Goal: Task Accomplishment & Management: Complete application form

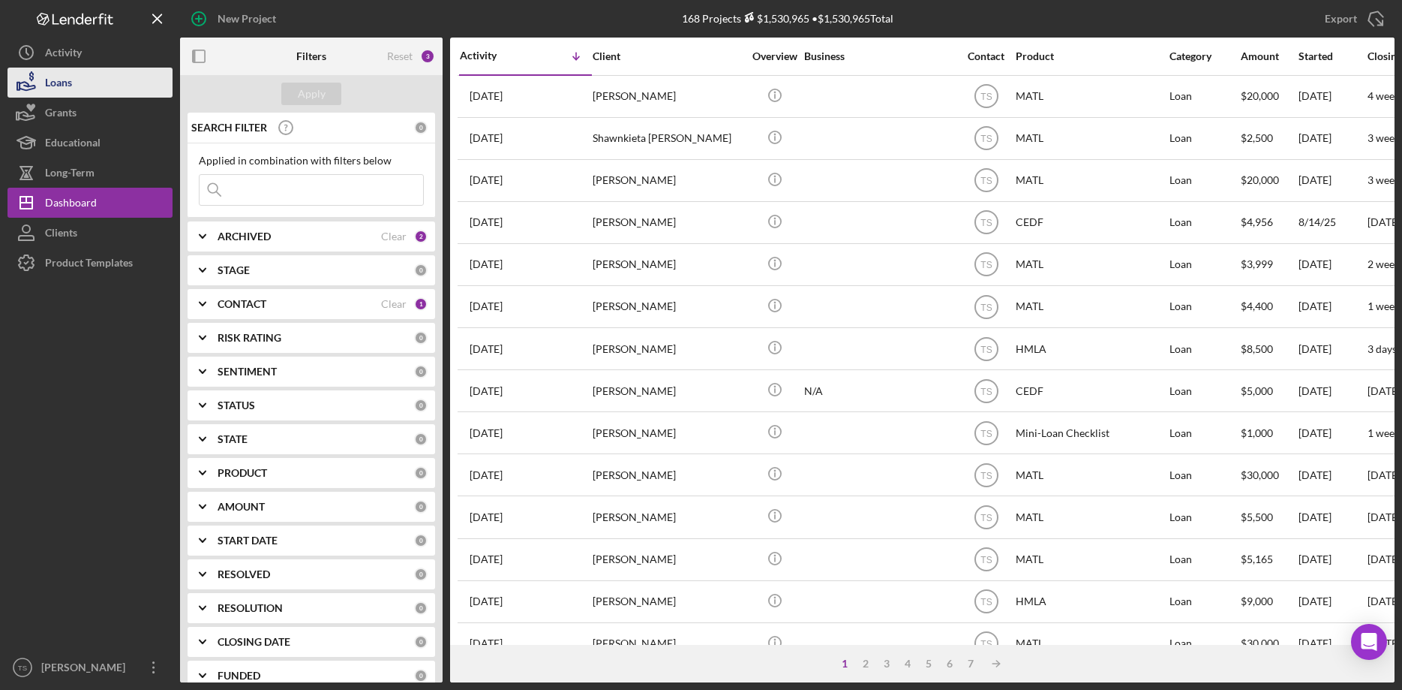
click at [65, 82] on div "Loans" at bounding box center [58, 85] width 27 height 34
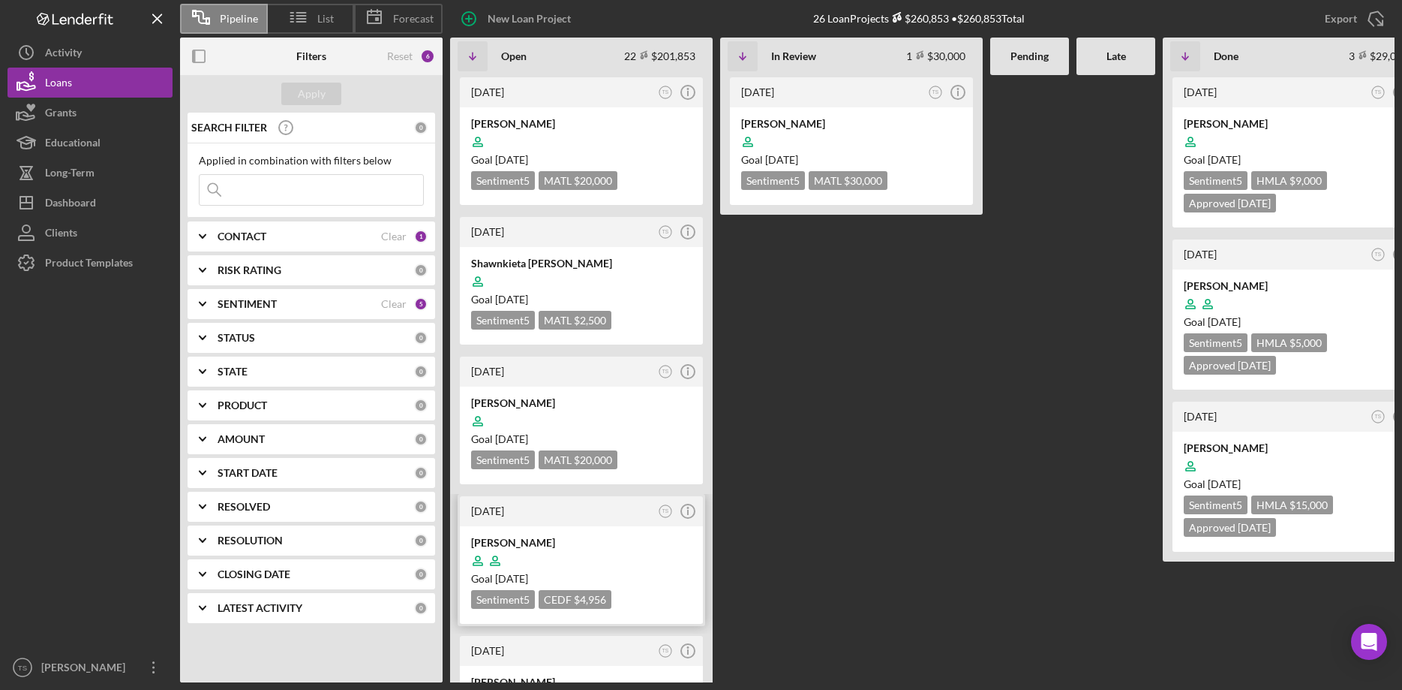
click at [535, 543] on div "[PERSON_NAME]" at bounding box center [581, 542] width 221 height 15
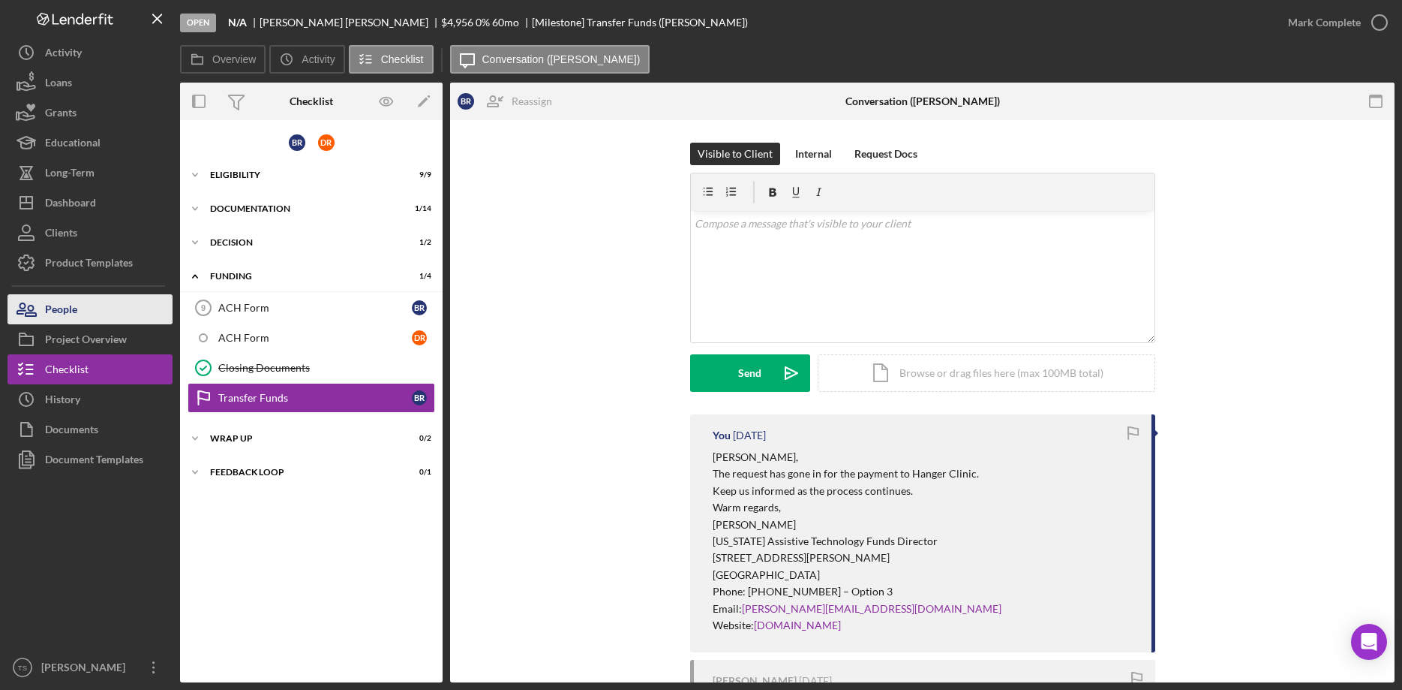
drag, startPoint x: 78, startPoint y: 301, endPoint x: 126, endPoint y: 299, distance: 48.0
click at [77, 301] on button "People" at bounding box center [90, 309] width 165 height 30
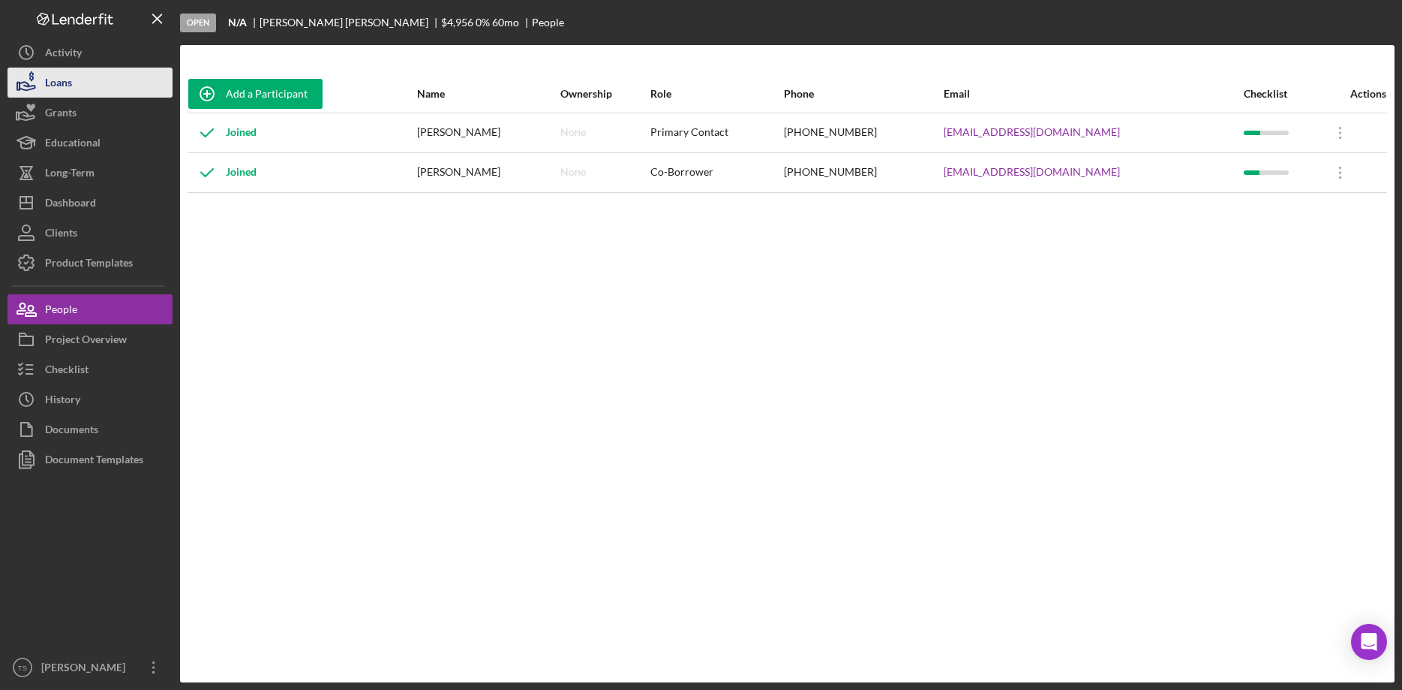
click at [110, 80] on button "Loans" at bounding box center [90, 83] width 165 height 30
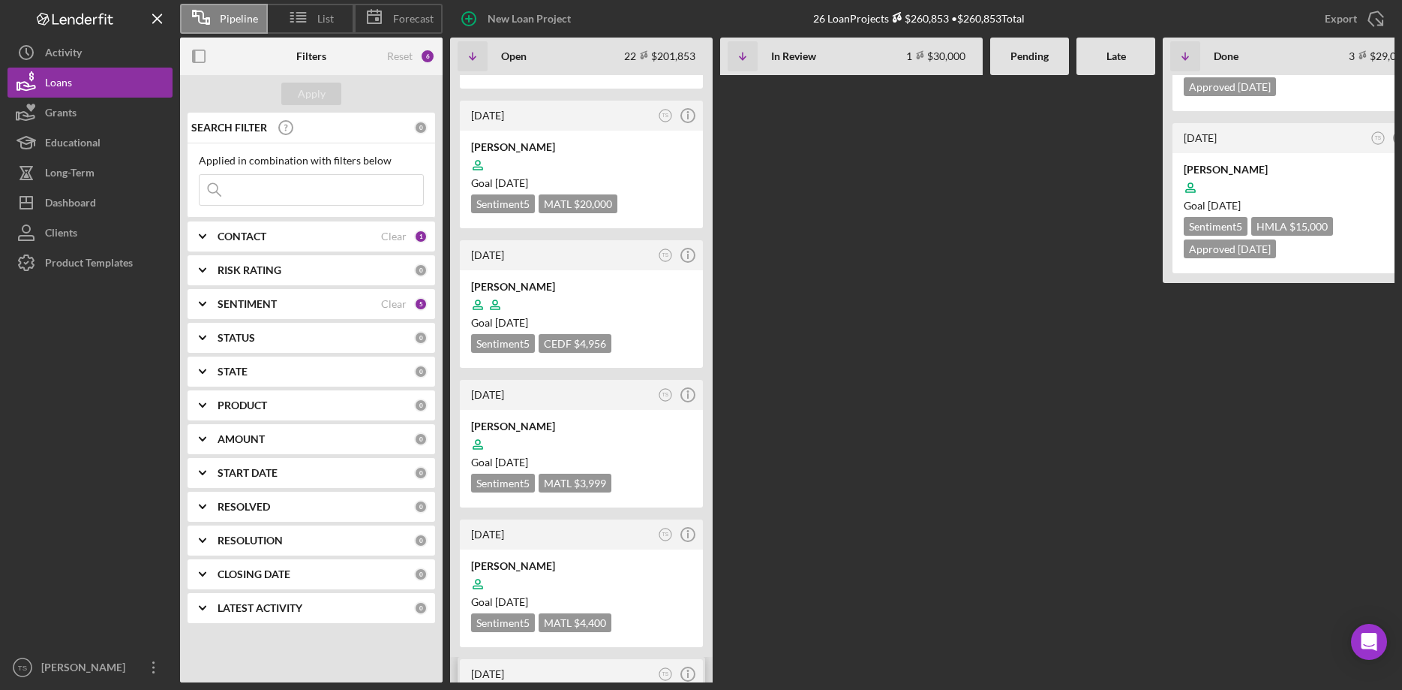
scroll to position [383, 0]
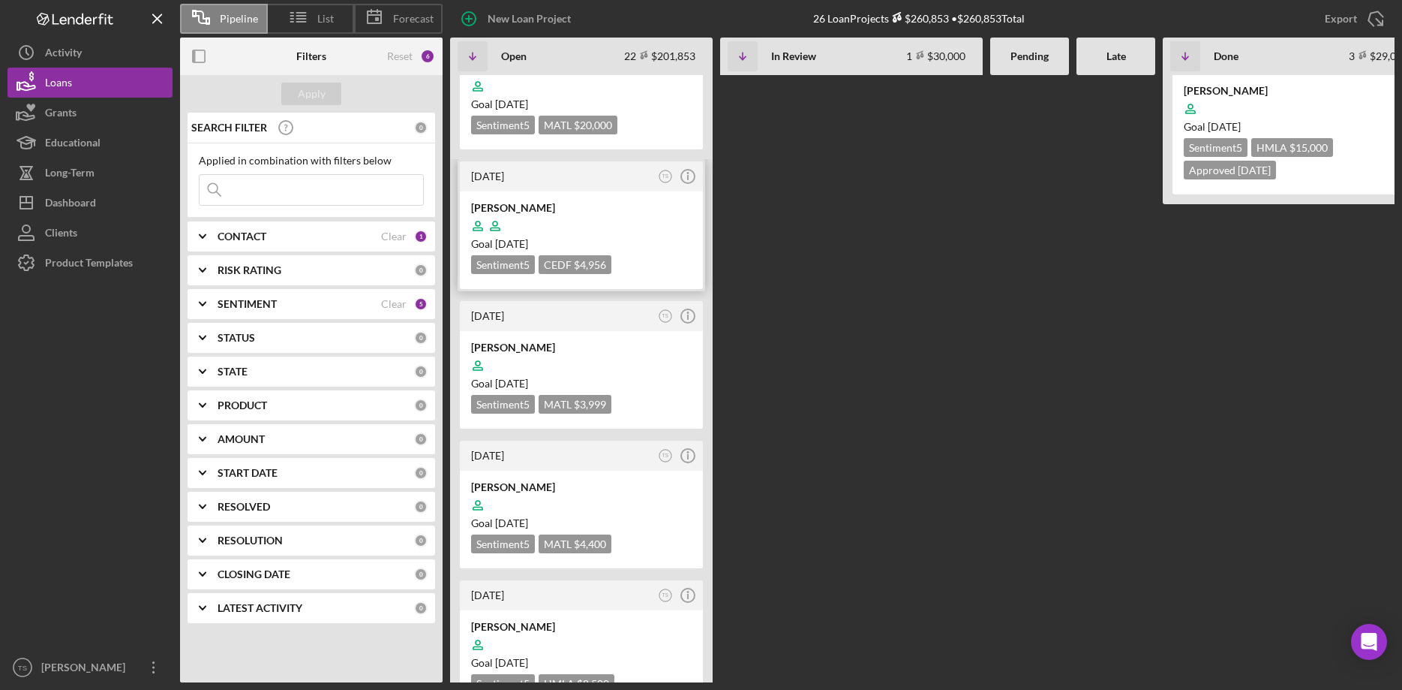
click at [528, 212] on div at bounding box center [581, 226] width 221 height 29
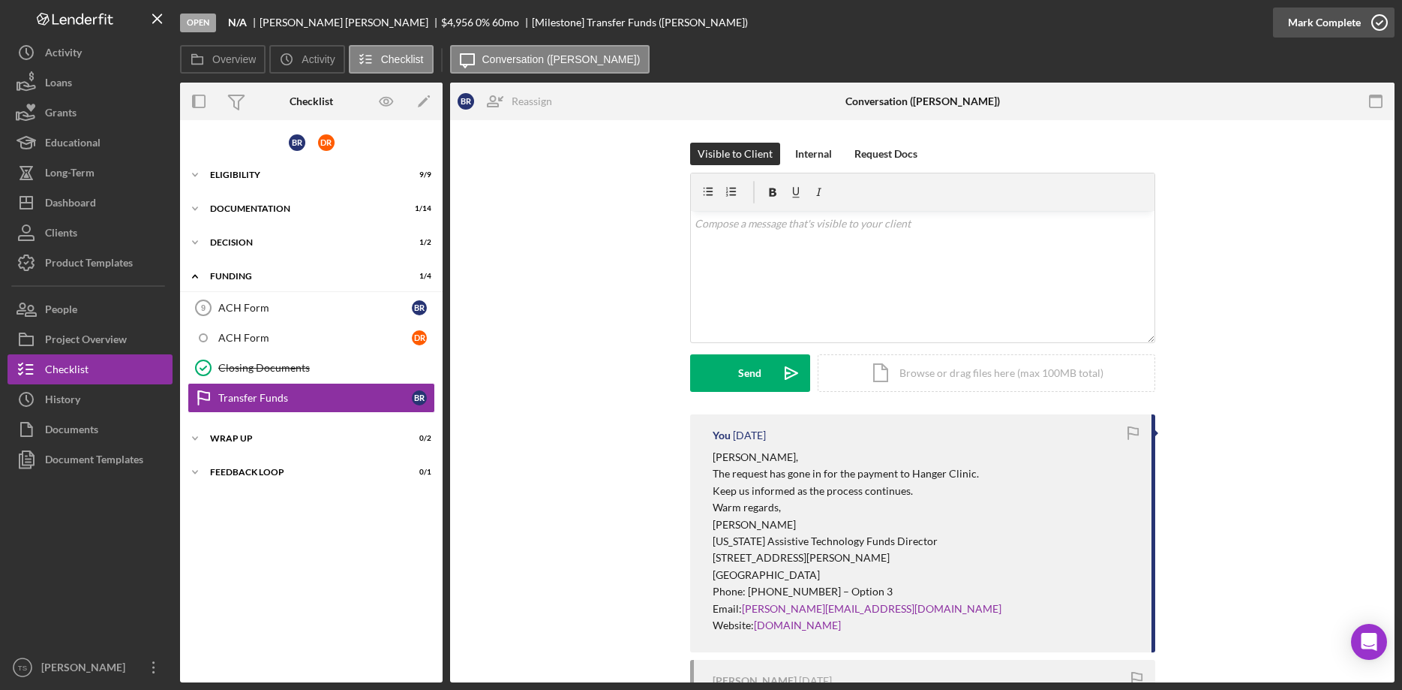
click at [1333, 26] on div "Mark Complete" at bounding box center [1324, 23] width 73 height 30
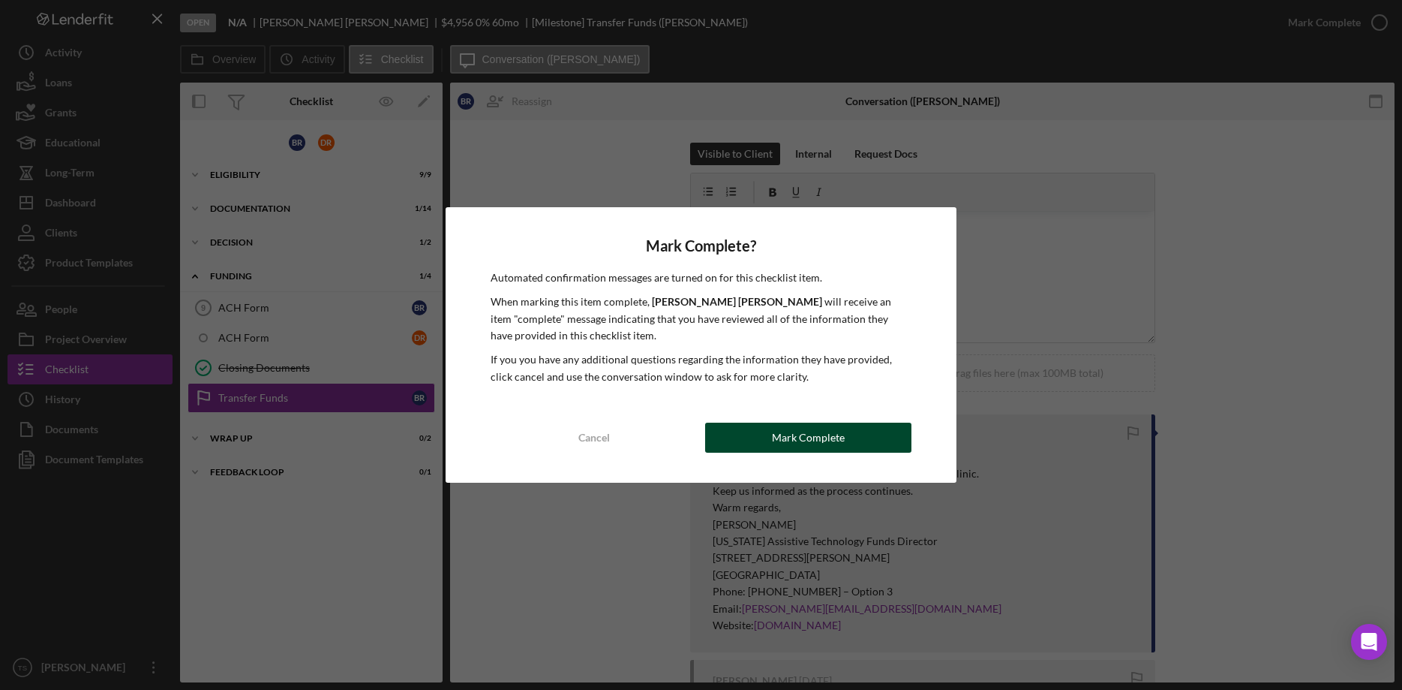
click at [840, 443] on div "Mark Complete" at bounding box center [808, 437] width 73 height 30
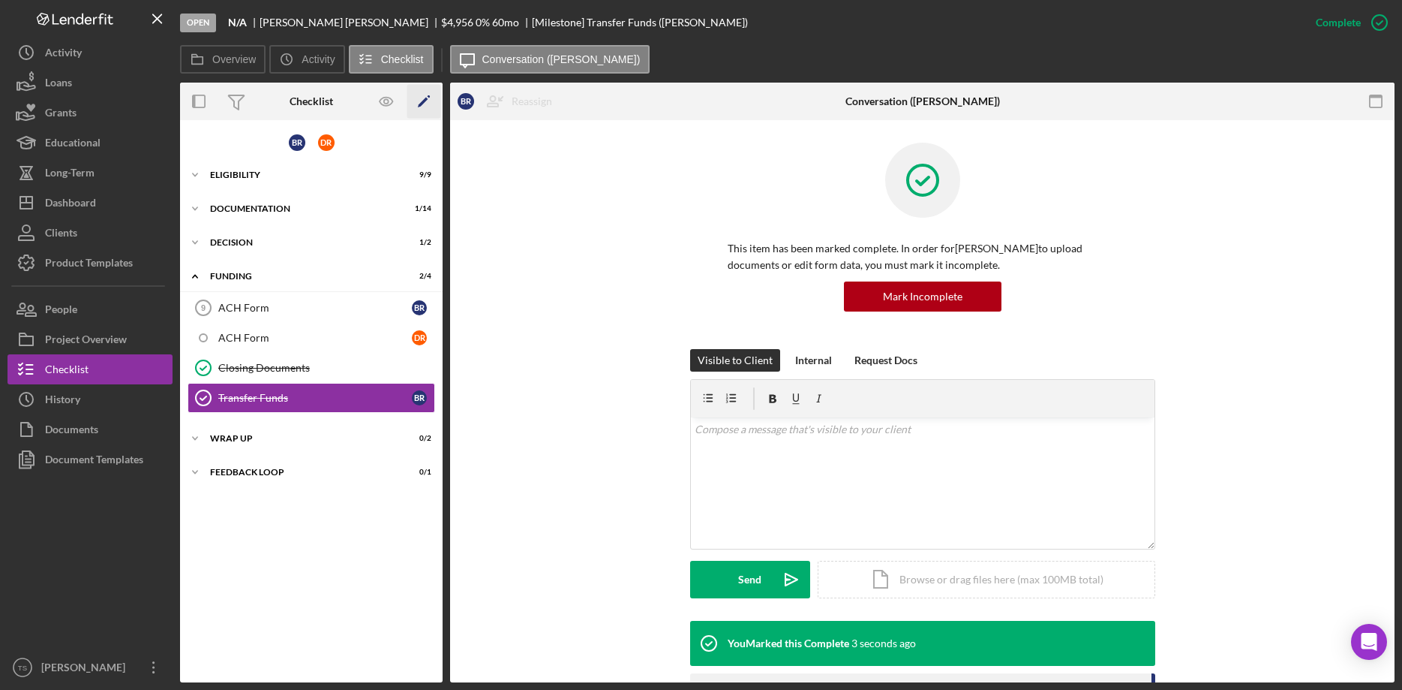
click at [418, 103] on icon "Icon/Edit" at bounding box center [424, 102] width 34 height 34
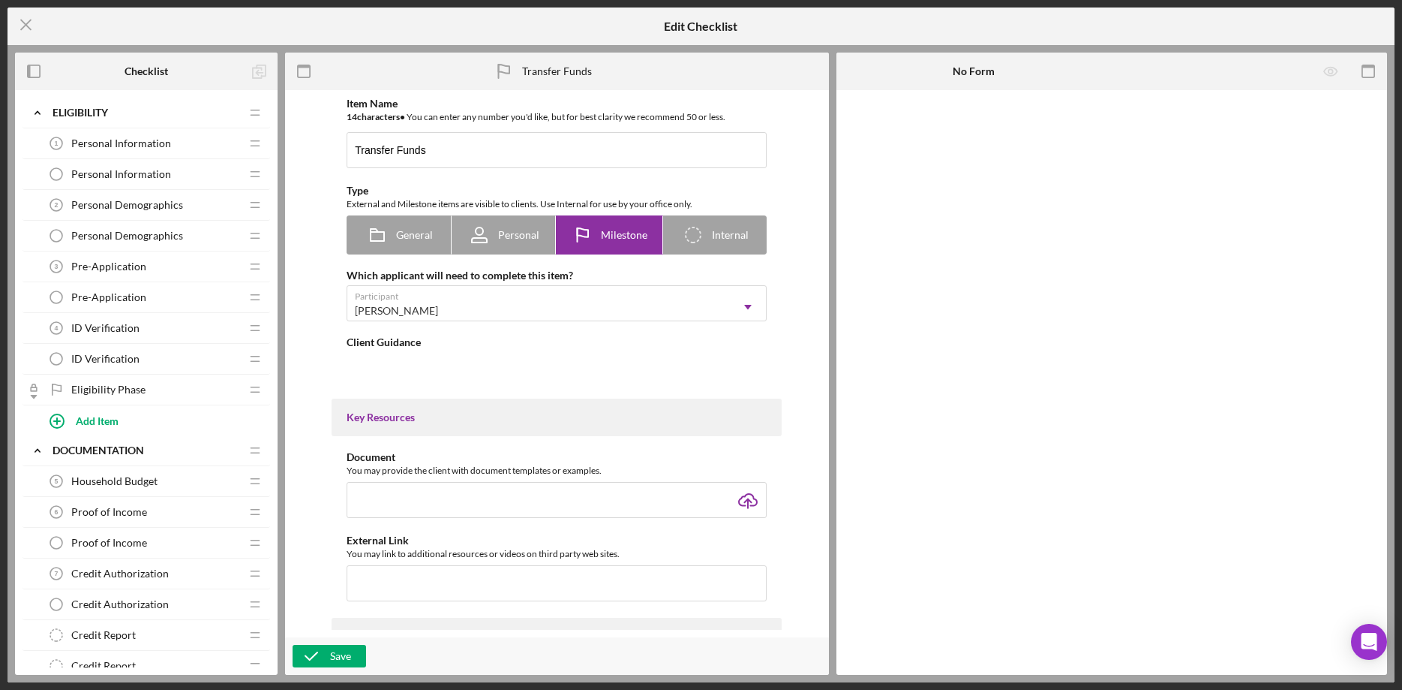
type textarea "<div>When this item is marked as complete, it means that funds have been sent t…"
type textarea "<div>We have initiated the transfer of funds to your account. <br><br>Please no…"
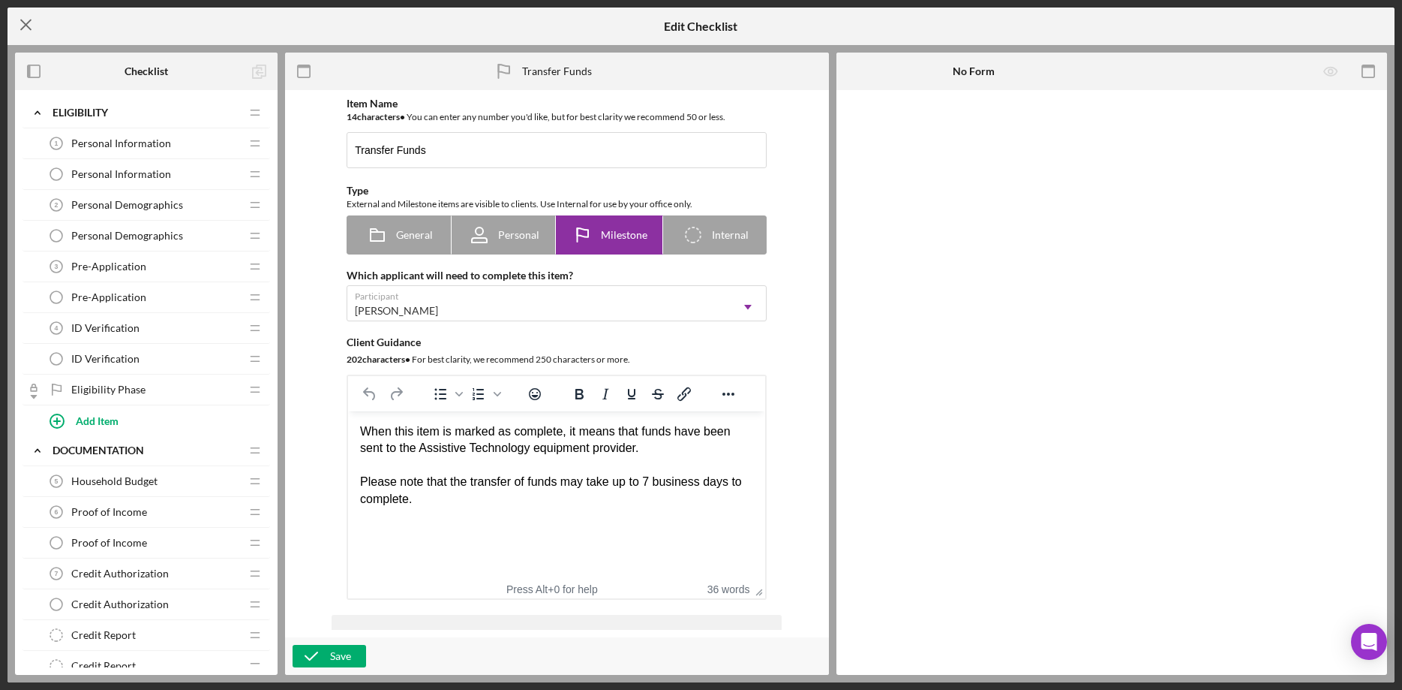
click at [26, 29] on icon "Icon/Menu Close" at bounding box center [27, 25] width 38 height 38
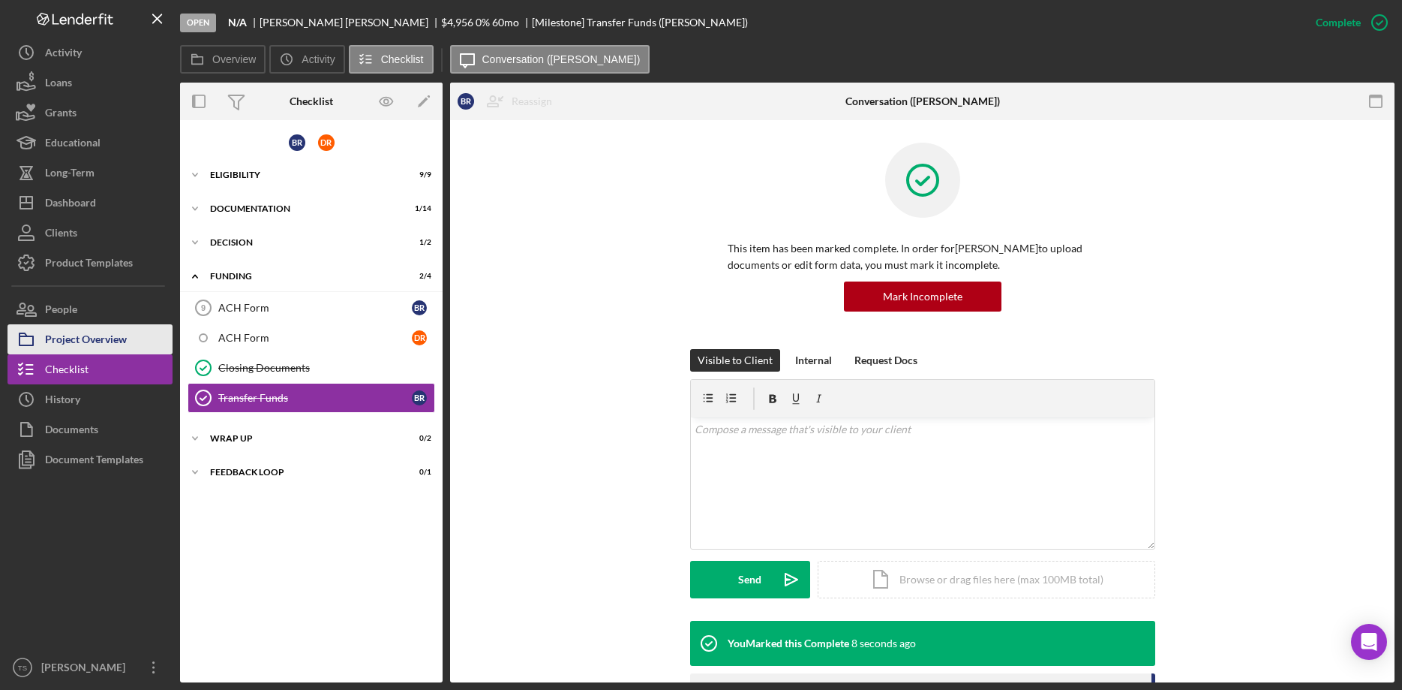
click at [58, 336] on div "Project Overview" at bounding box center [86, 341] width 82 height 34
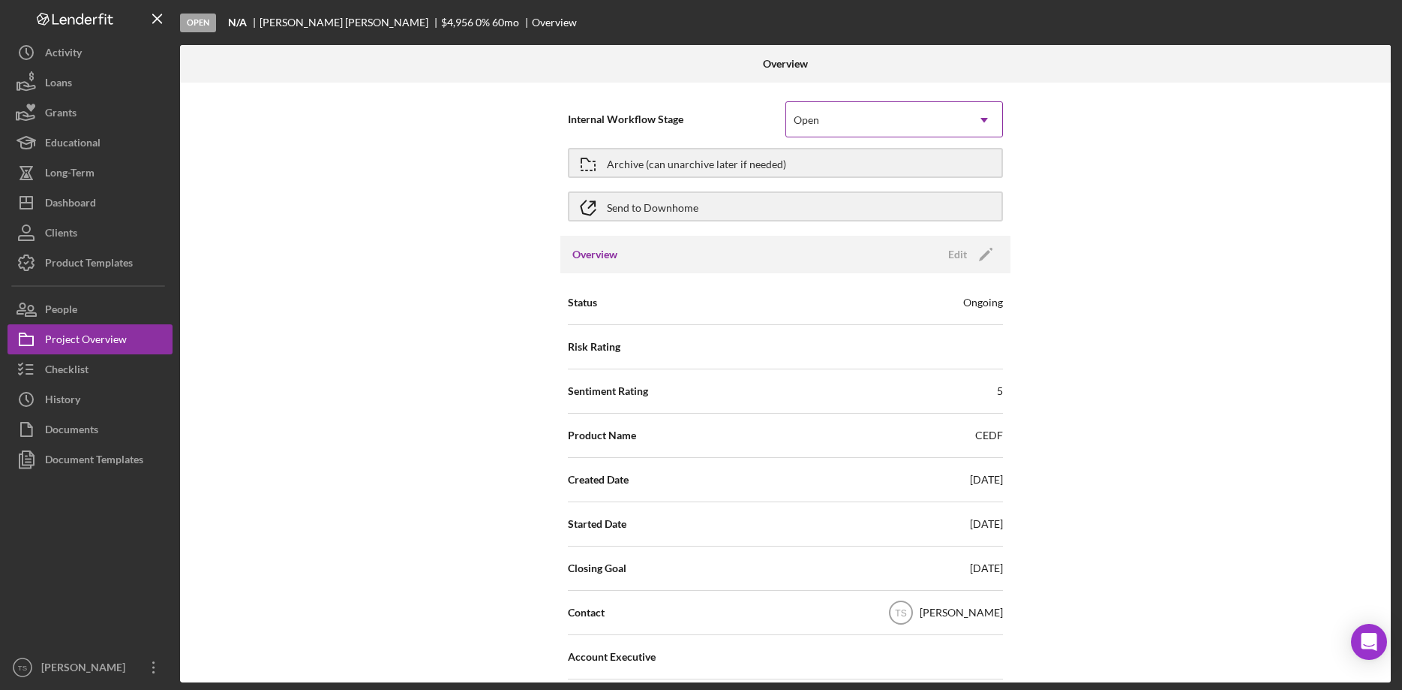
click at [988, 121] on icon "Icon/Dropdown Arrow" at bounding box center [985, 120] width 36 height 36
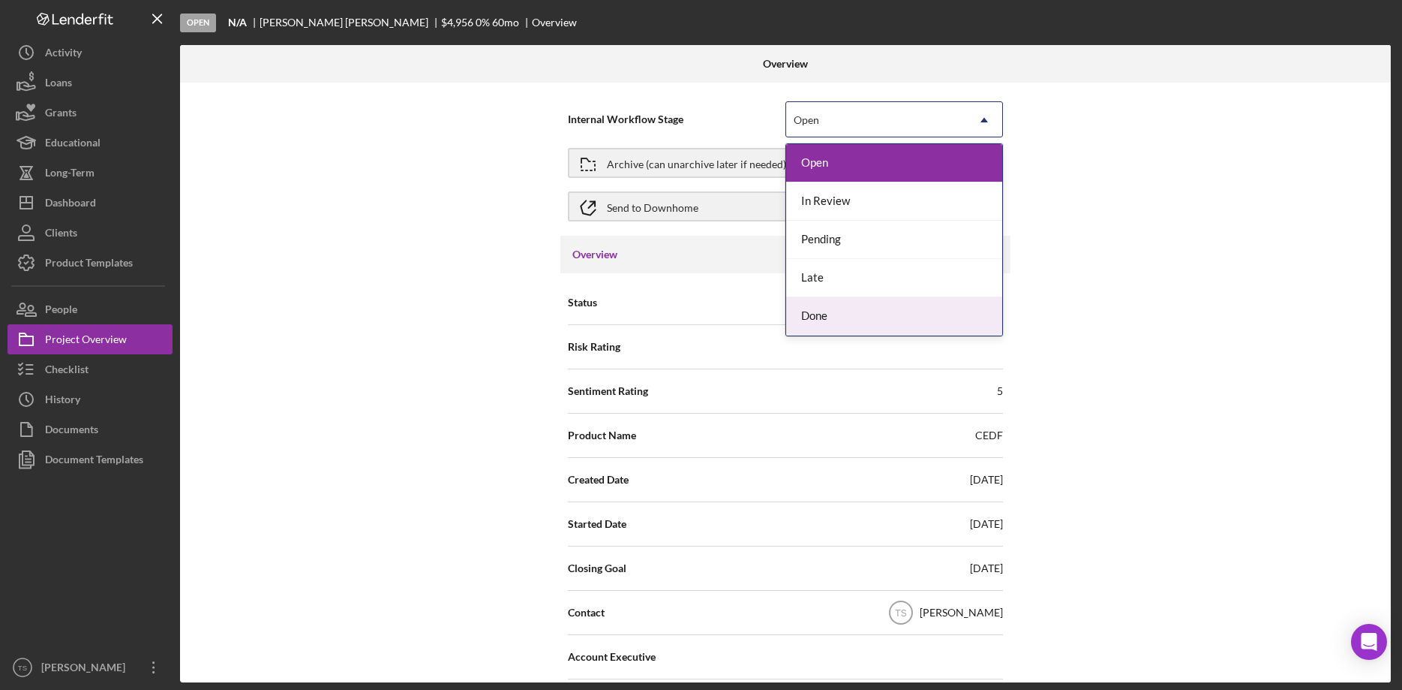
click at [936, 309] on div "Done" at bounding box center [894, 316] width 216 height 38
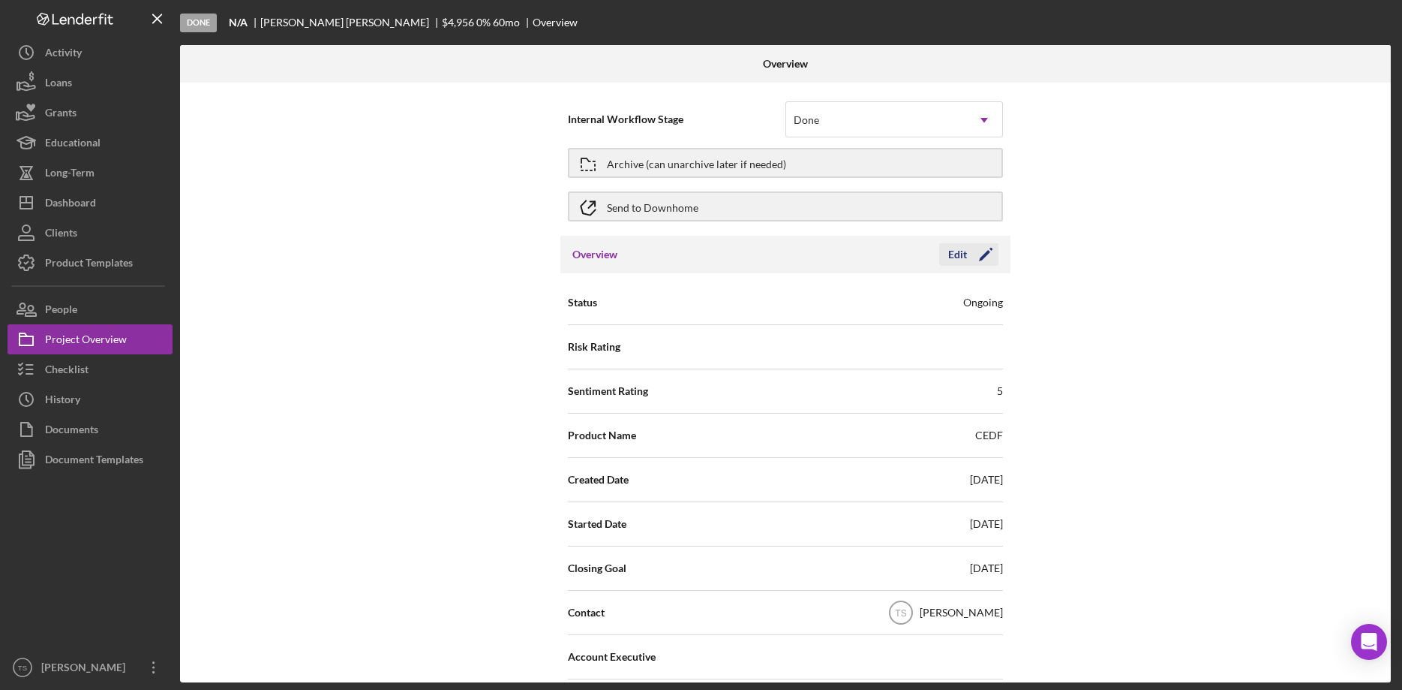
click at [966, 260] on div "Edit" at bounding box center [958, 254] width 19 height 23
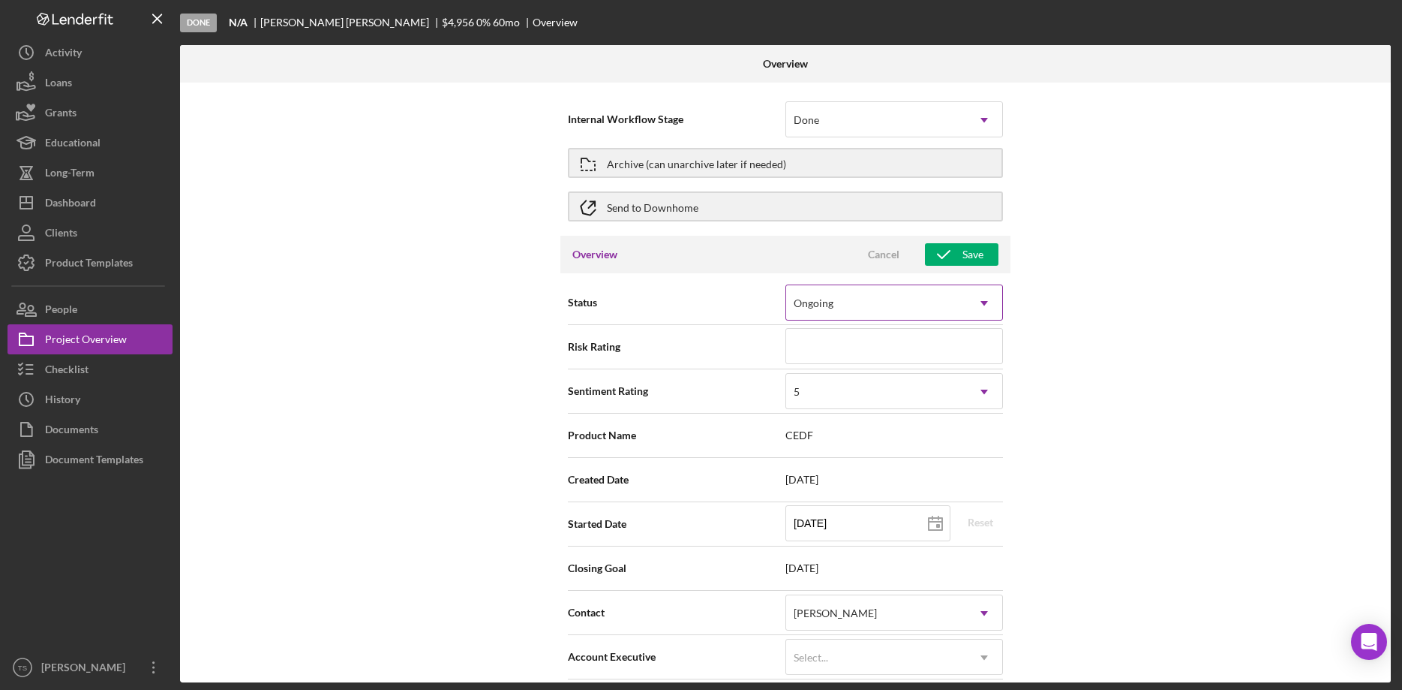
click at [981, 305] on icon "Icon/Dropdown Arrow" at bounding box center [985, 303] width 36 height 36
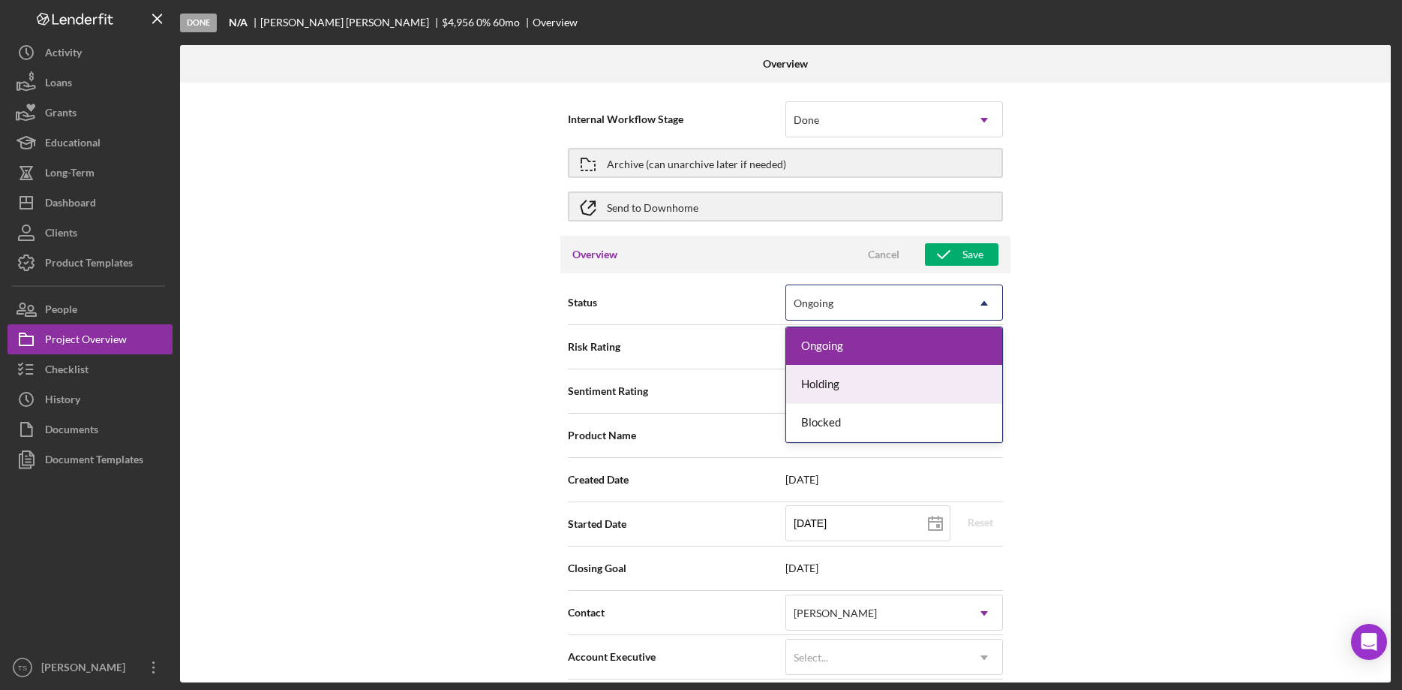
click at [1173, 325] on div "Internal Workflow Stage Done Icon/Dropdown Arrow Archive (can unarchive later i…" at bounding box center [785, 383] width 1211 height 600
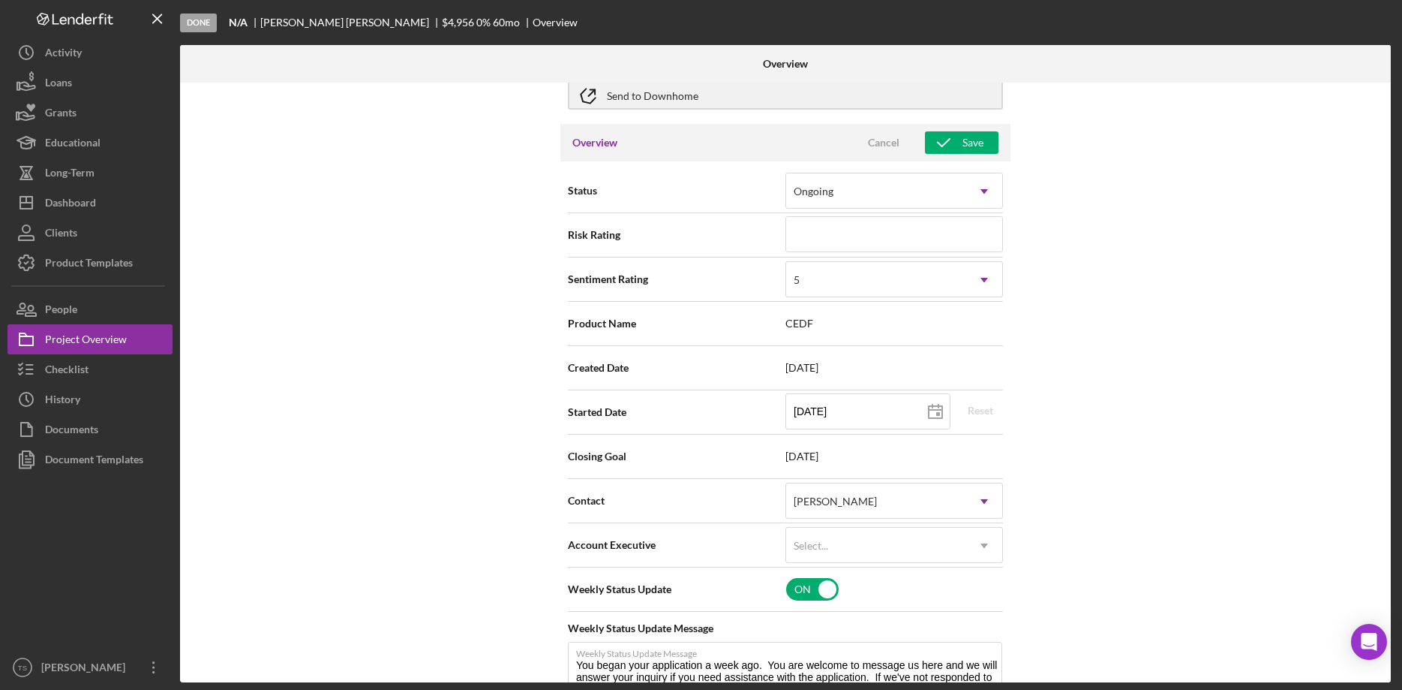
scroll to position [153, 0]
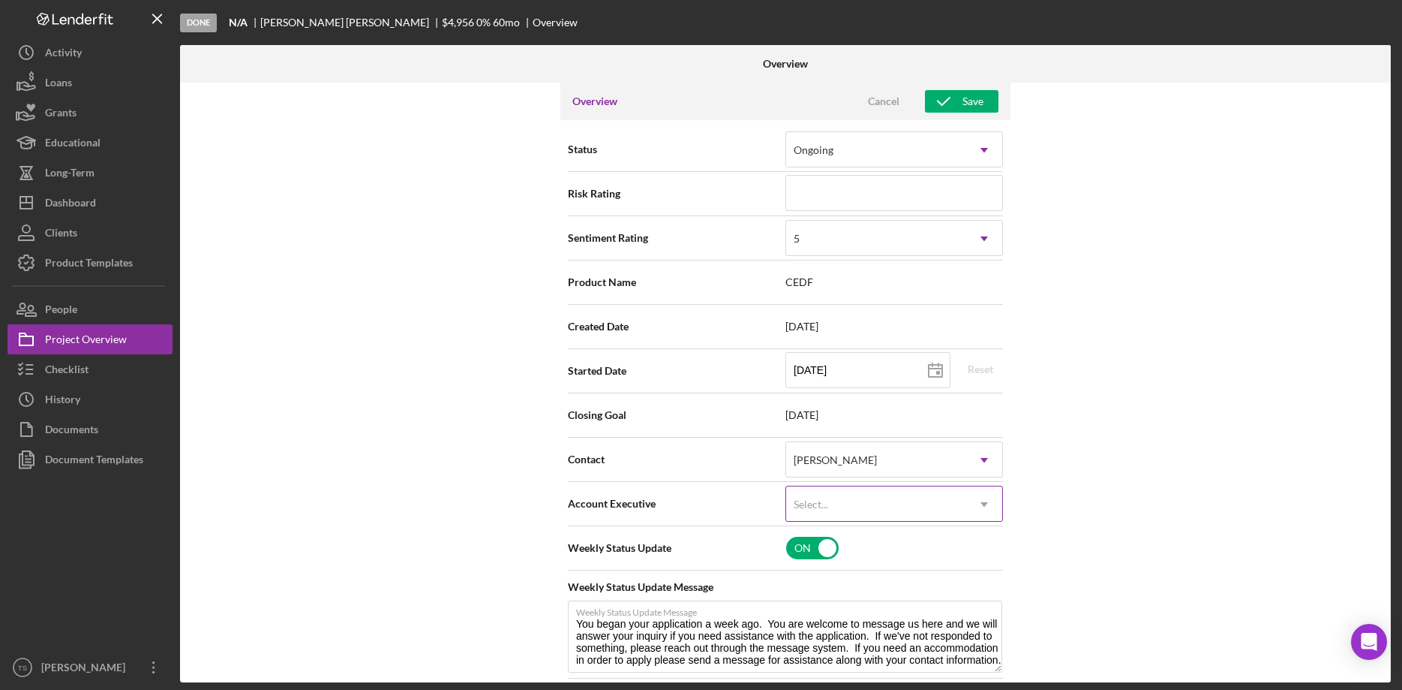
click at [969, 501] on icon "Icon/Dropdown Arrow" at bounding box center [985, 504] width 36 height 36
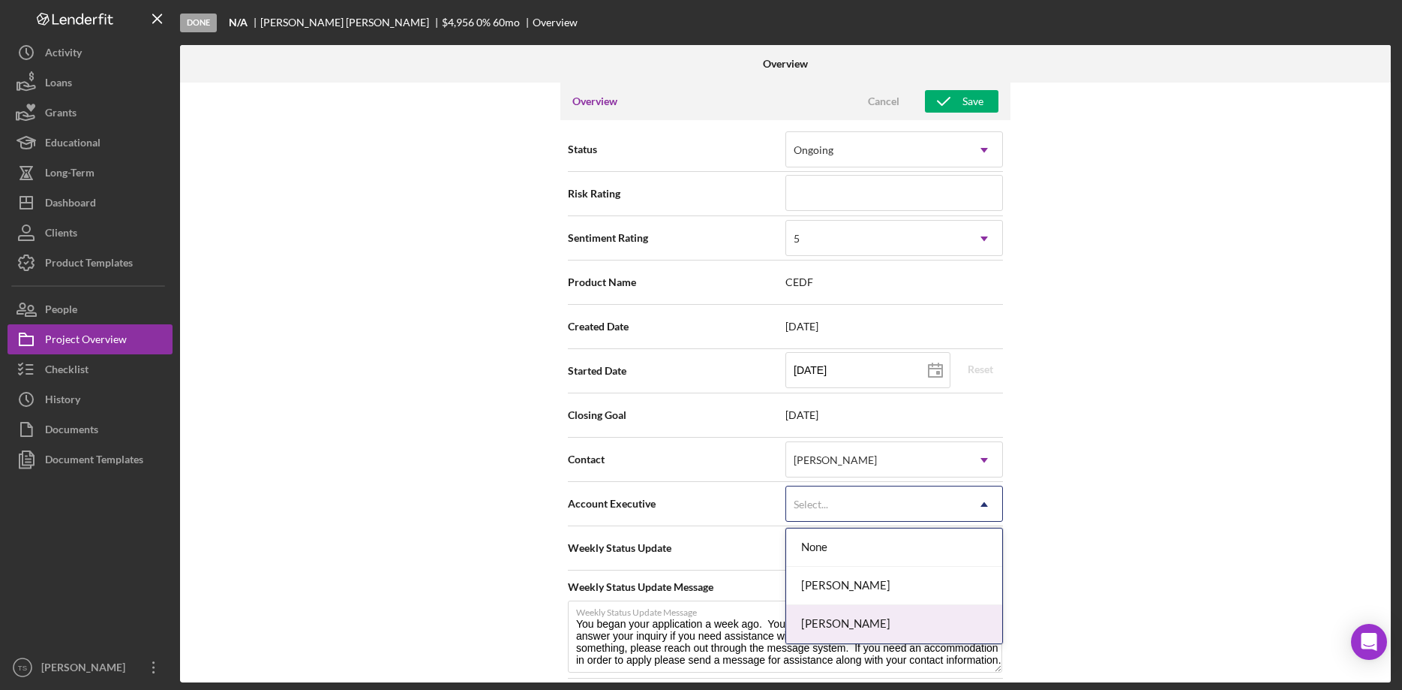
click at [935, 630] on div "[PERSON_NAME]" at bounding box center [894, 624] width 216 height 38
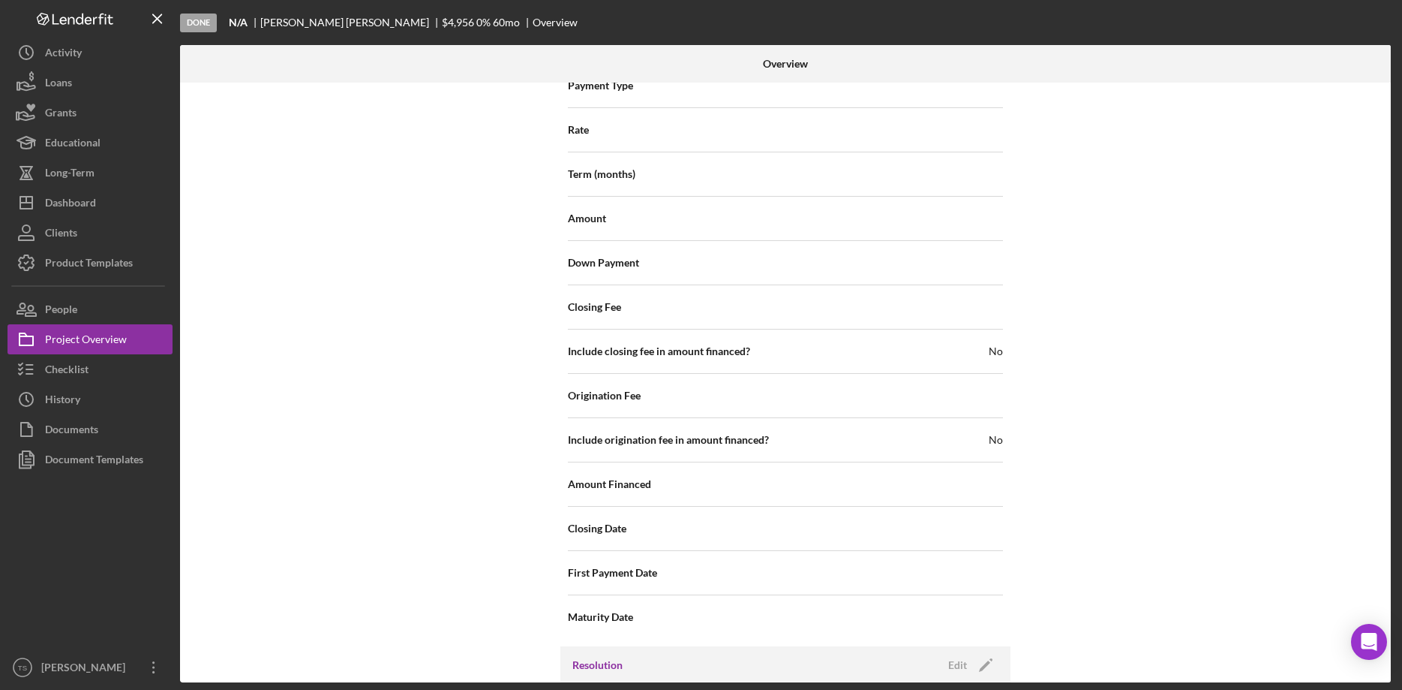
scroll to position [1715, 0]
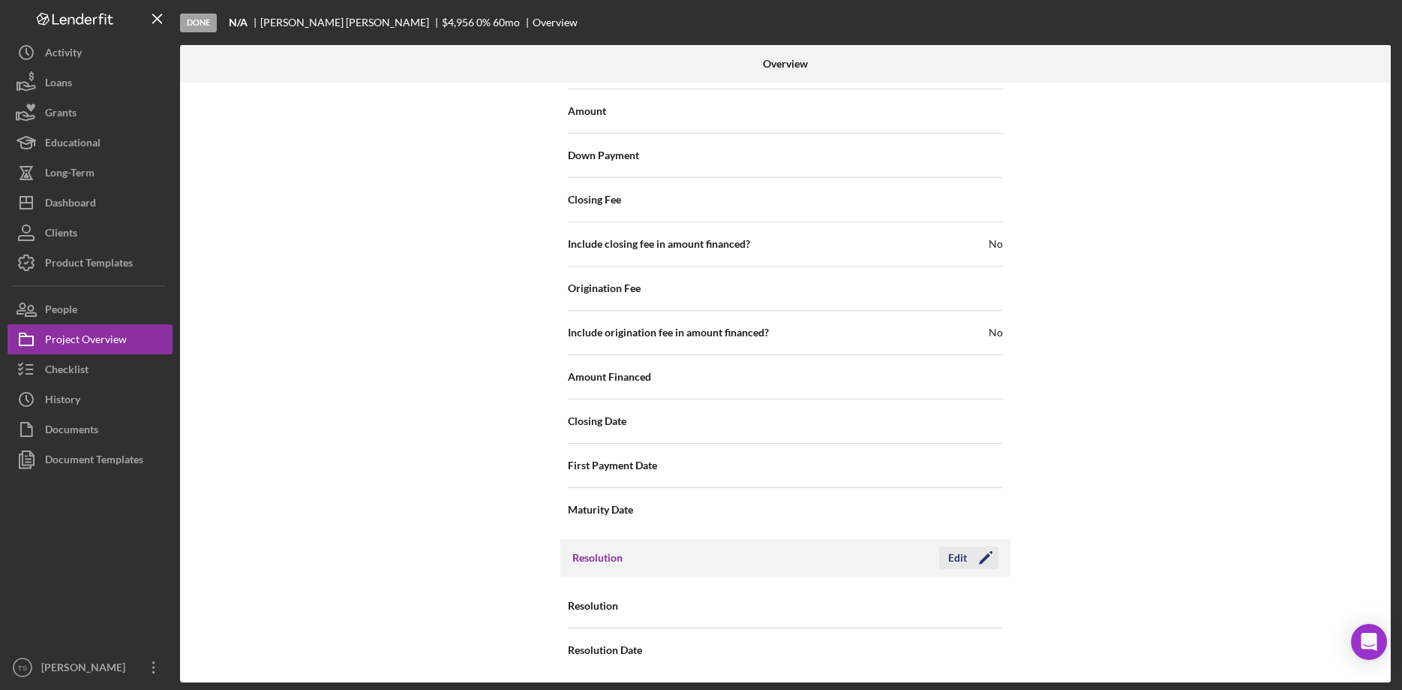
click at [979, 555] on icon "Icon/Edit" at bounding box center [986, 558] width 38 height 38
click at [979, 602] on icon "Icon/Dropdown Arrow" at bounding box center [985, 606] width 36 height 36
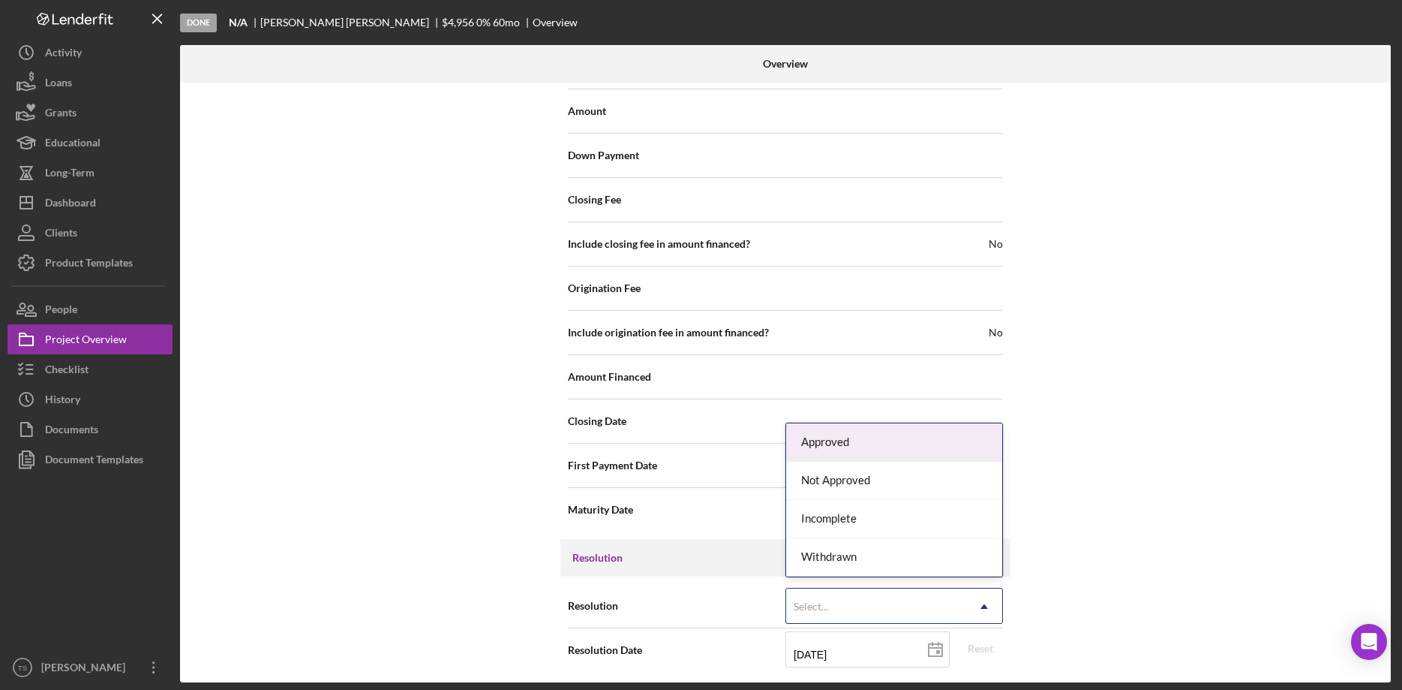
click at [936, 449] on div "Approved" at bounding box center [894, 442] width 216 height 38
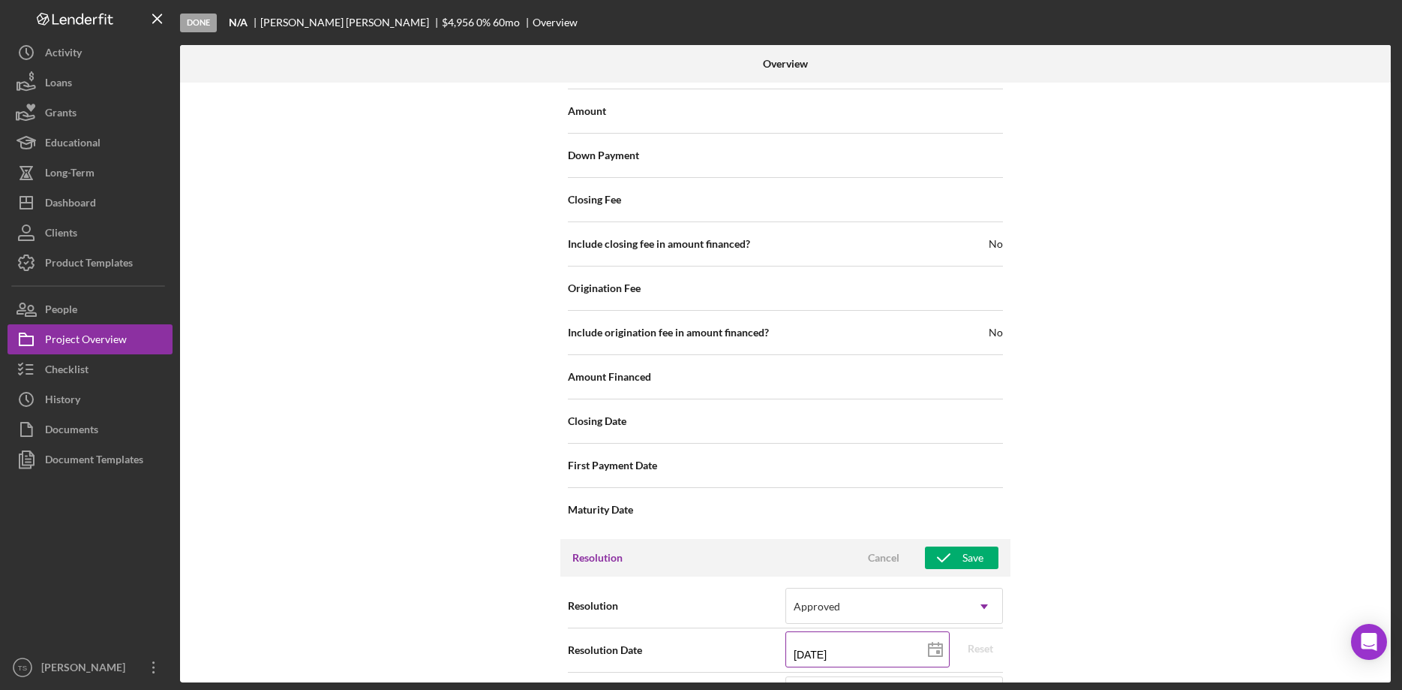
click at [933, 648] on line at bounding box center [936, 648] width 14 height 0
type input "[DATE]"
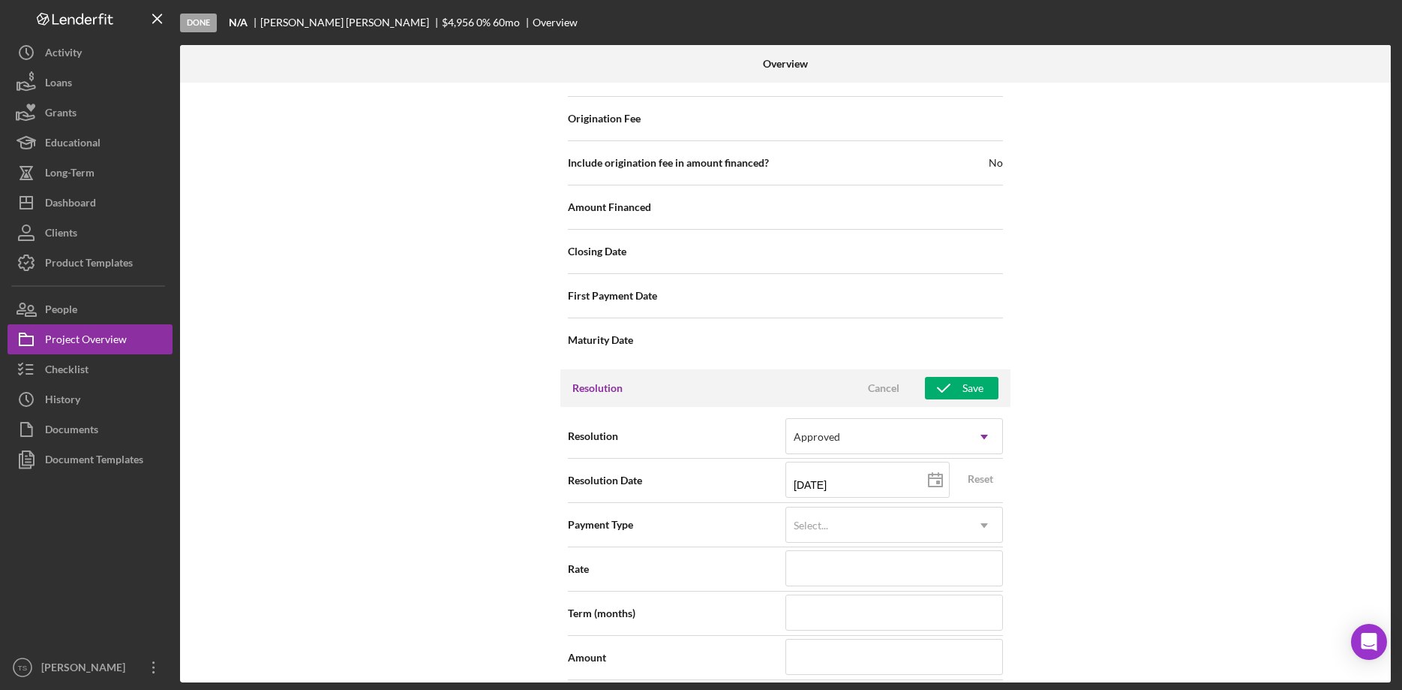
scroll to position [2174, 0]
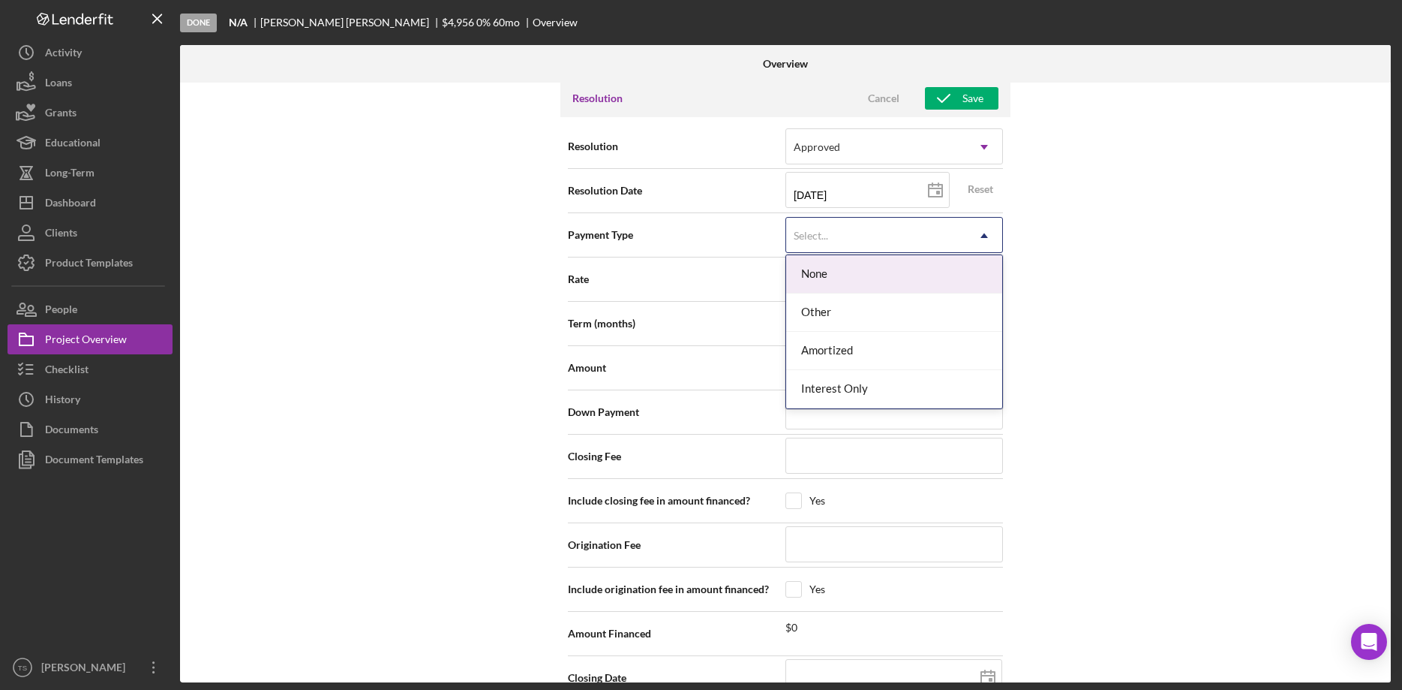
click at [840, 229] on div "Select..." at bounding box center [876, 235] width 180 height 35
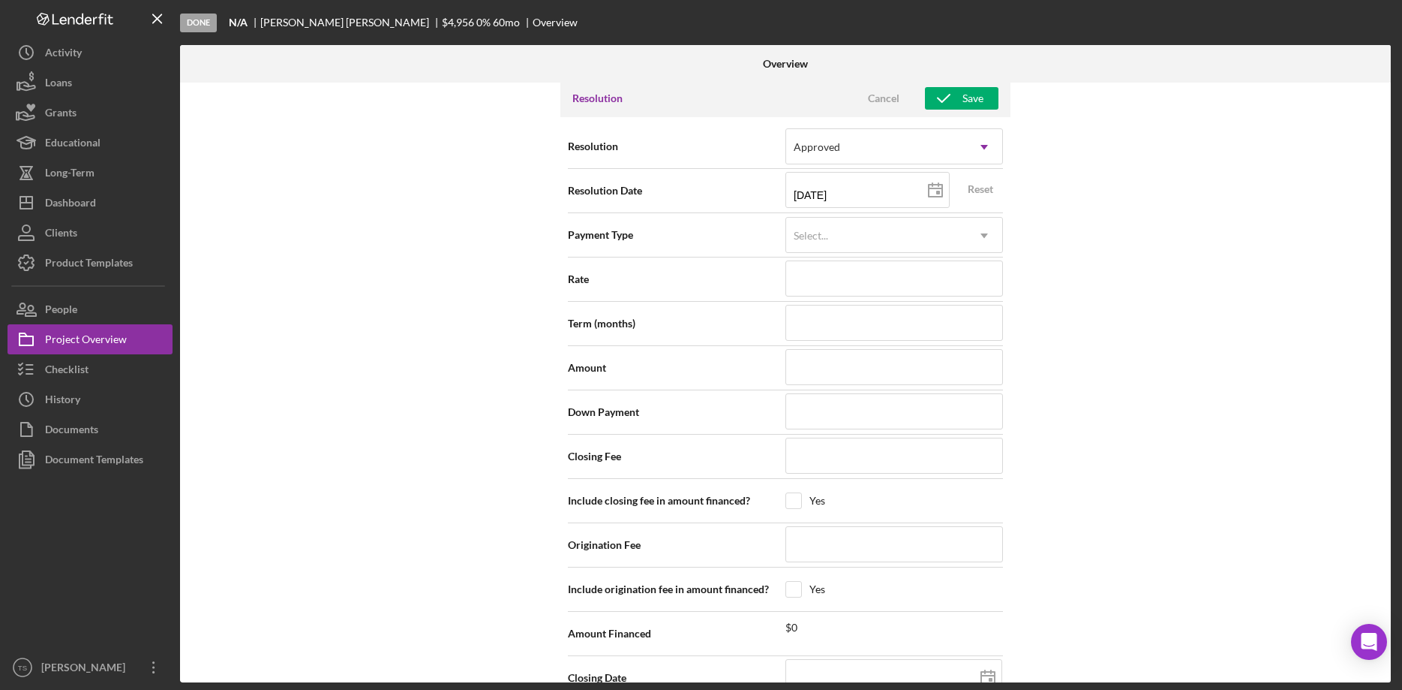
click at [1230, 269] on div "Internal Workflow Stage Done Icon/Dropdown Arrow Archive (can unarchive later i…" at bounding box center [785, 383] width 1211 height 600
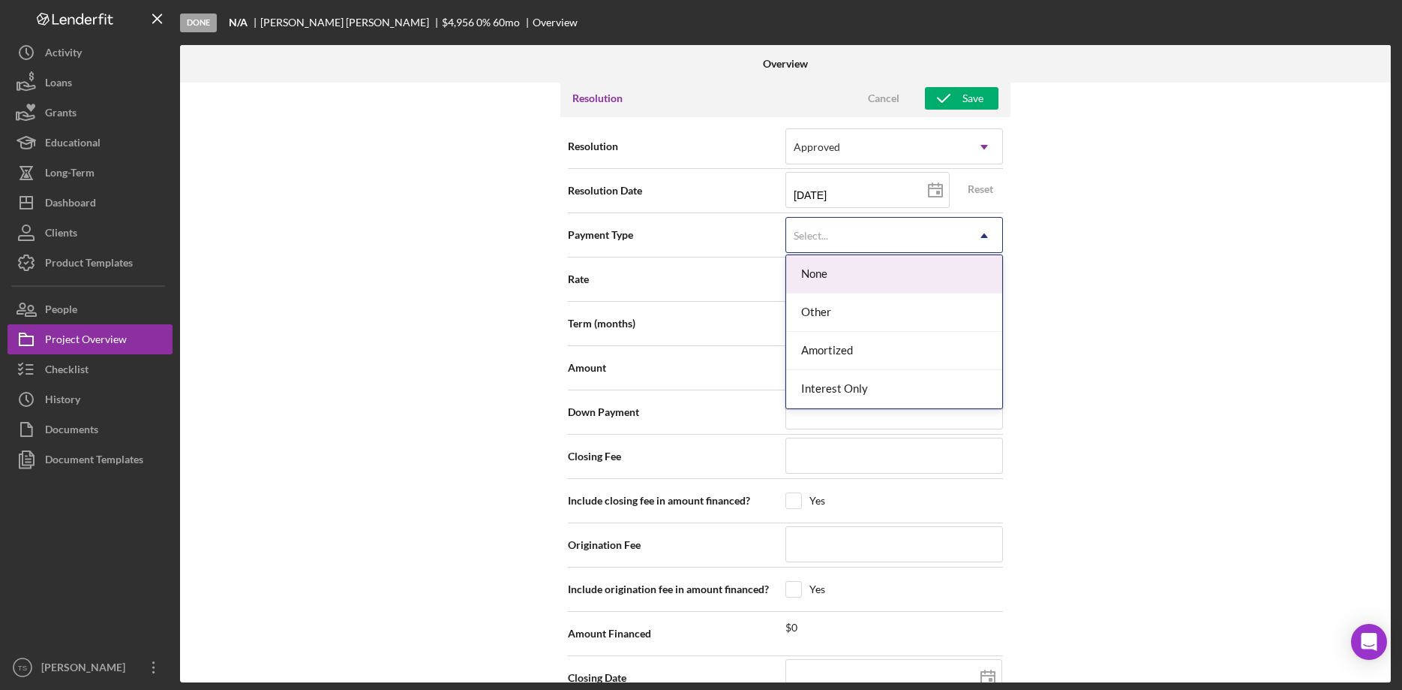
click at [990, 236] on icon "Icon/Dropdown Arrow" at bounding box center [985, 236] width 36 height 36
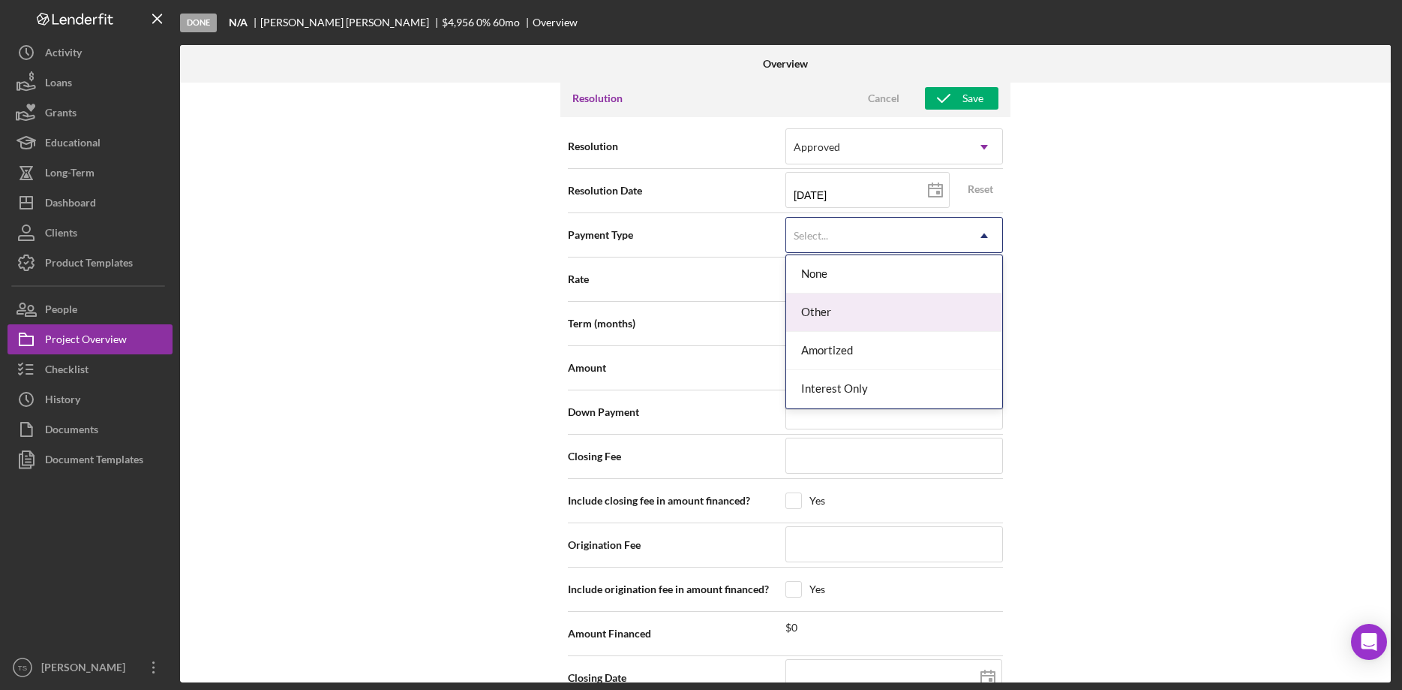
click at [962, 299] on div "Other" at bounding box center [894, 312] width 216 height 38
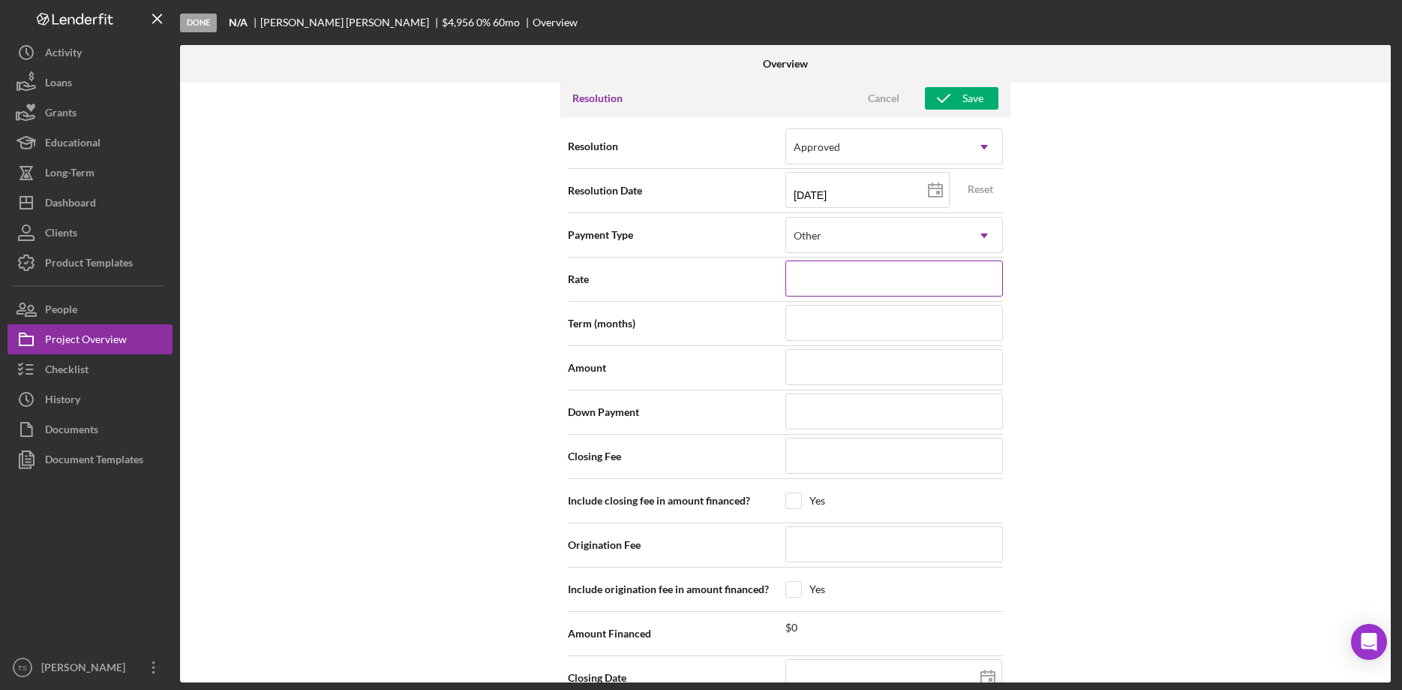
click at [901, 281] on input at bounding box center [895, 278] width 218 height 36
type input "0%"
type input "0.000%"
click at [863, 314] on input at bounding box center [895, 323] width 218 height 36
type input "6"
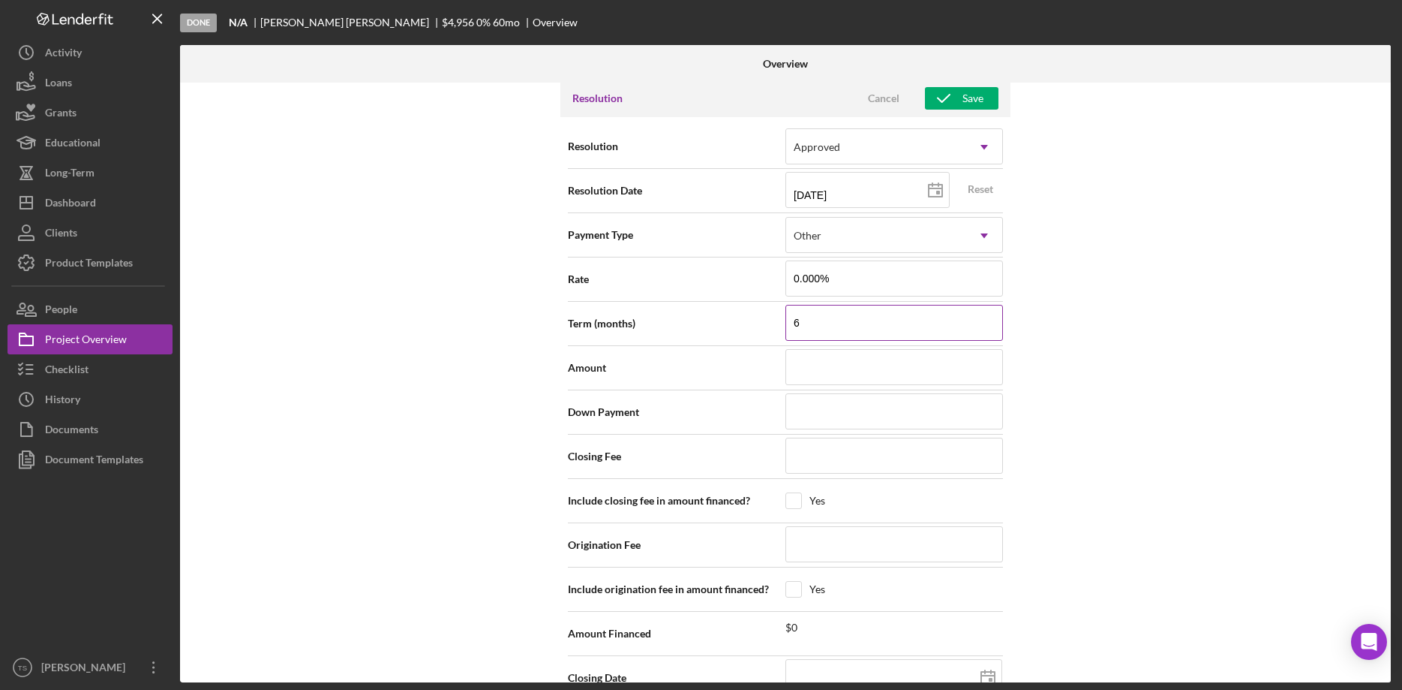
type input "60"
click at [854, 356] on input at bounding box center [895, 367] width 218 height 36
type input "$4"
type input "$49"
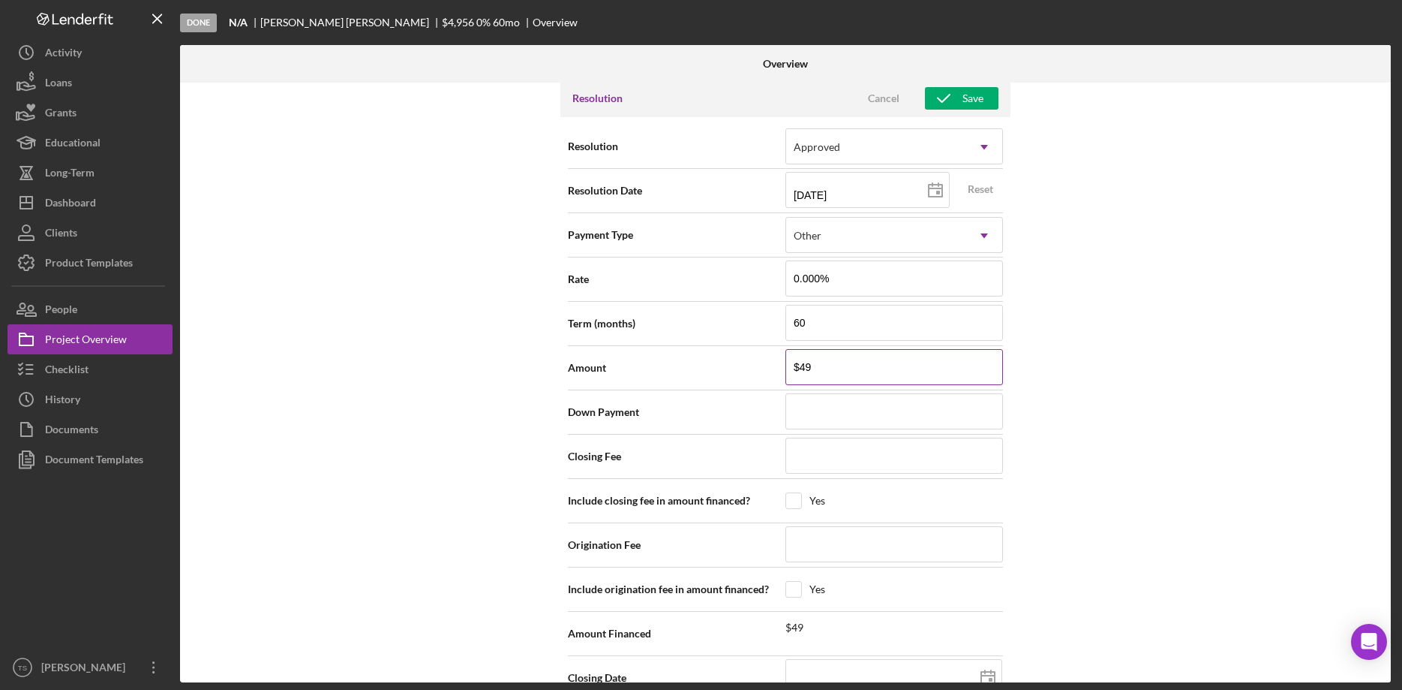
type input "$495"
type input "$4,956"
type input "$49,560"
type input "$495,600"
type input "$49,560"
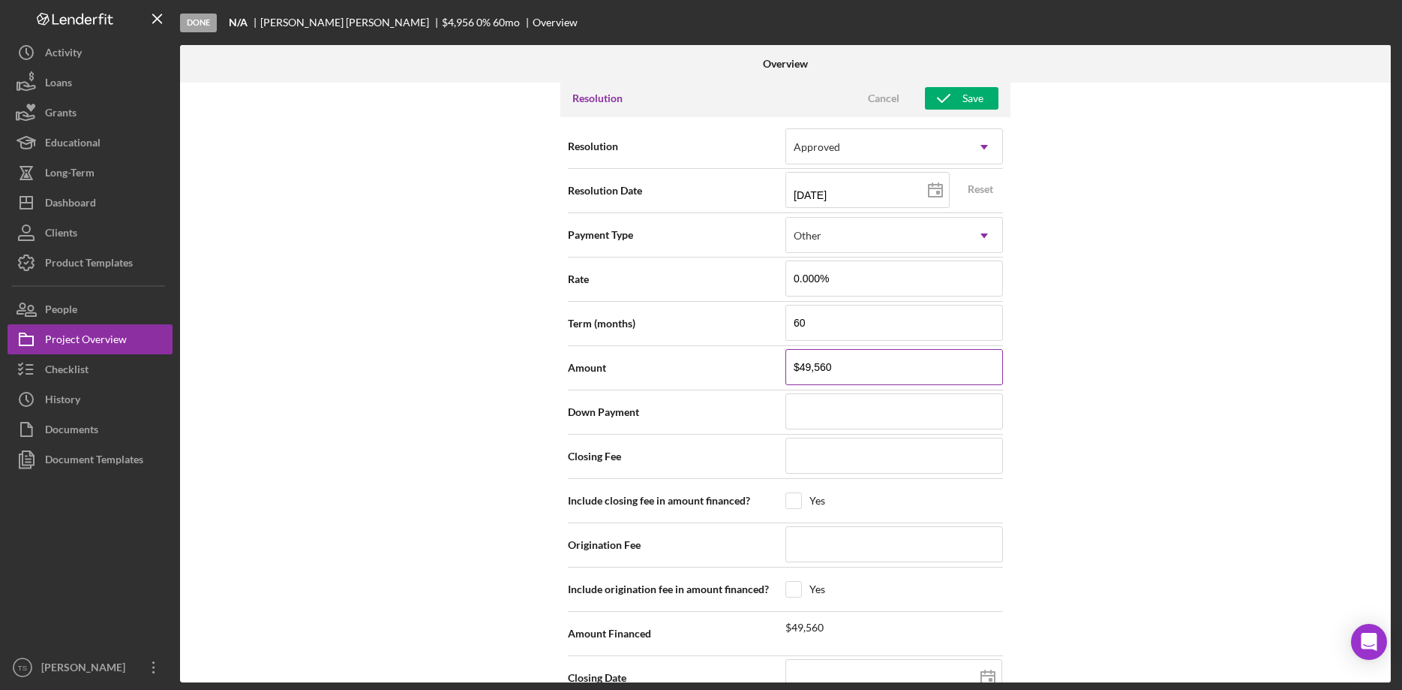
type input "$4,956"
click at [847, 405] on input at bounding box center [895, 411] width 218 height 36
type input "$0"
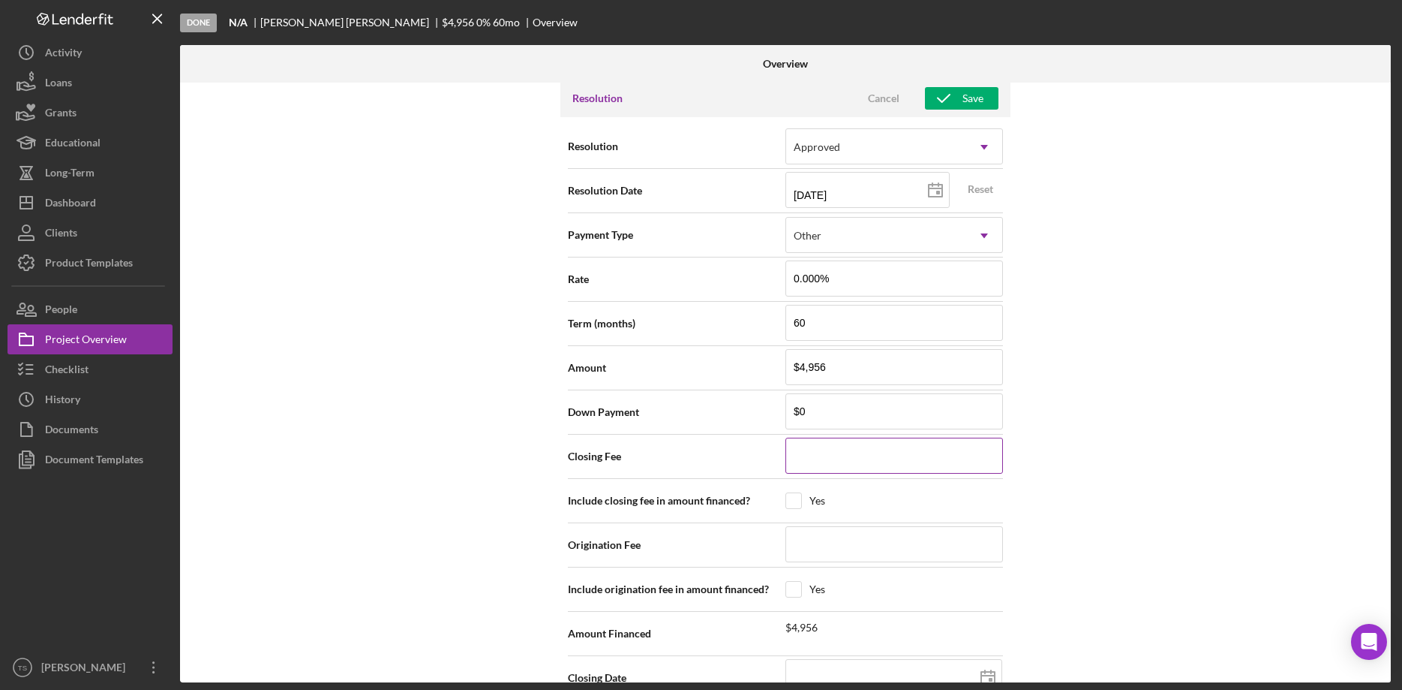
click at [838, 449] on input at bounding box center [895, 455] width 218 height 36
type input "$4"
type input "$49"
type input "$495"
type input "$4,956"
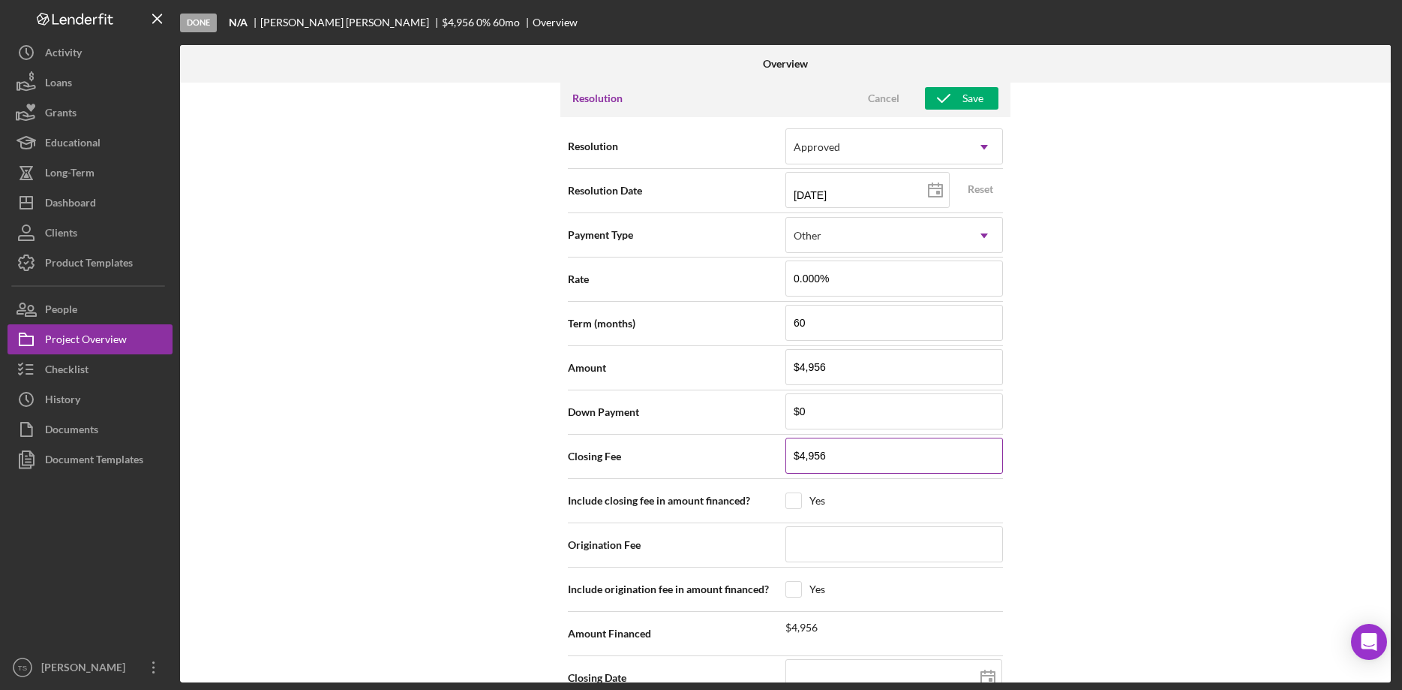
type input "$495"
type input "$49"
type input "$4"
type input "$49"
type input "$495"
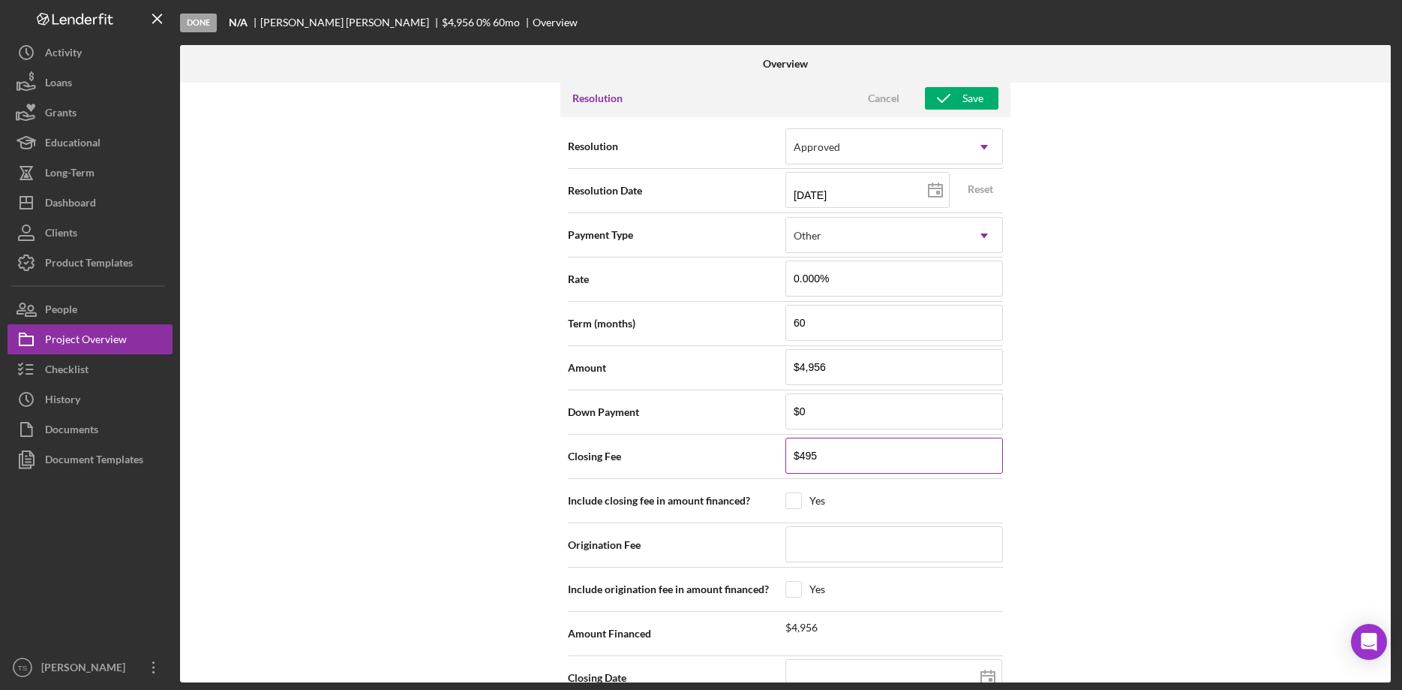
type input "$4,956"
type input "$495"
type input "$49"
type input "$4"
click at [828, 536] on input at bounding box center [895, 544] width 218 height 36
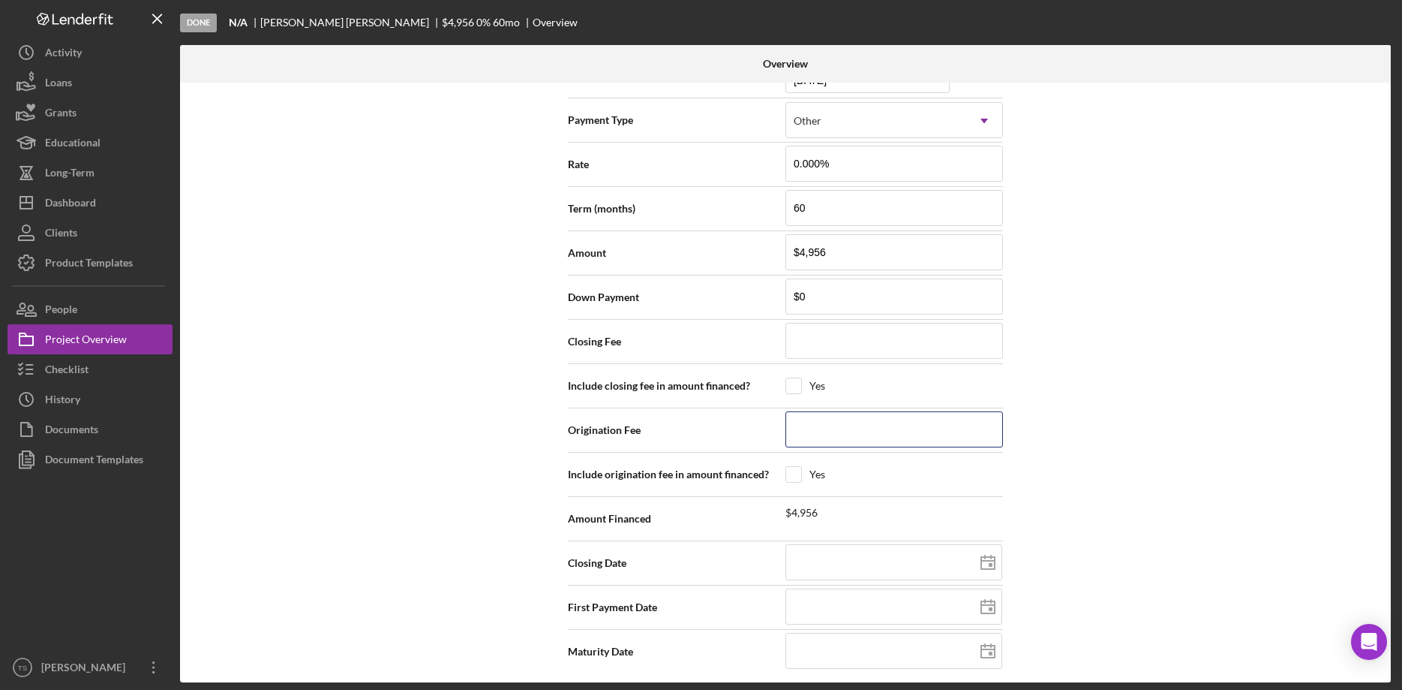
scroll to position [2290, 0]
click at [989, 556] on icon at bounding box center [989, 562] width 38 height 38
click at [926, 599] on input at bounding box center [894, 605] width 217 height 36
click at [991, 603] on line at bounding box center [989, 603] width 14 height 0
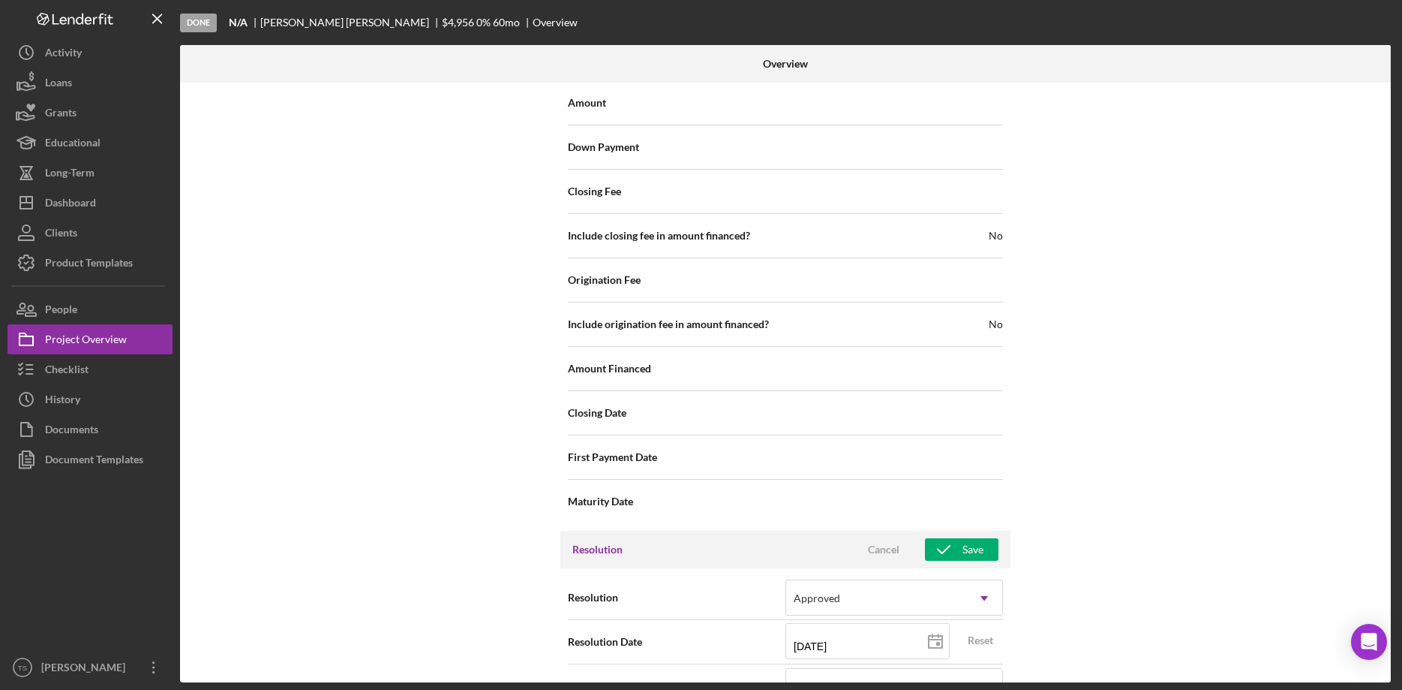
scroll to position [1984, 0]
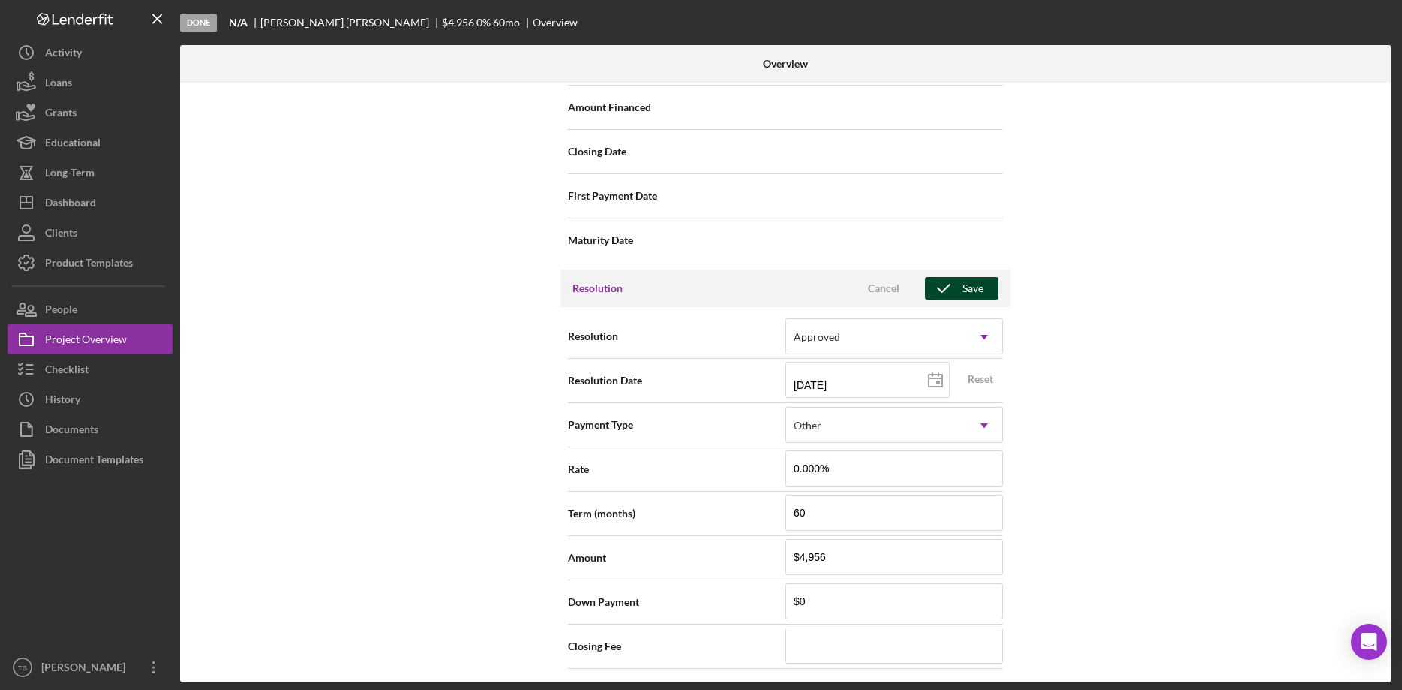
click at [960, 287] on icon "button" at bounding box center [944, 288] width 38 height 38
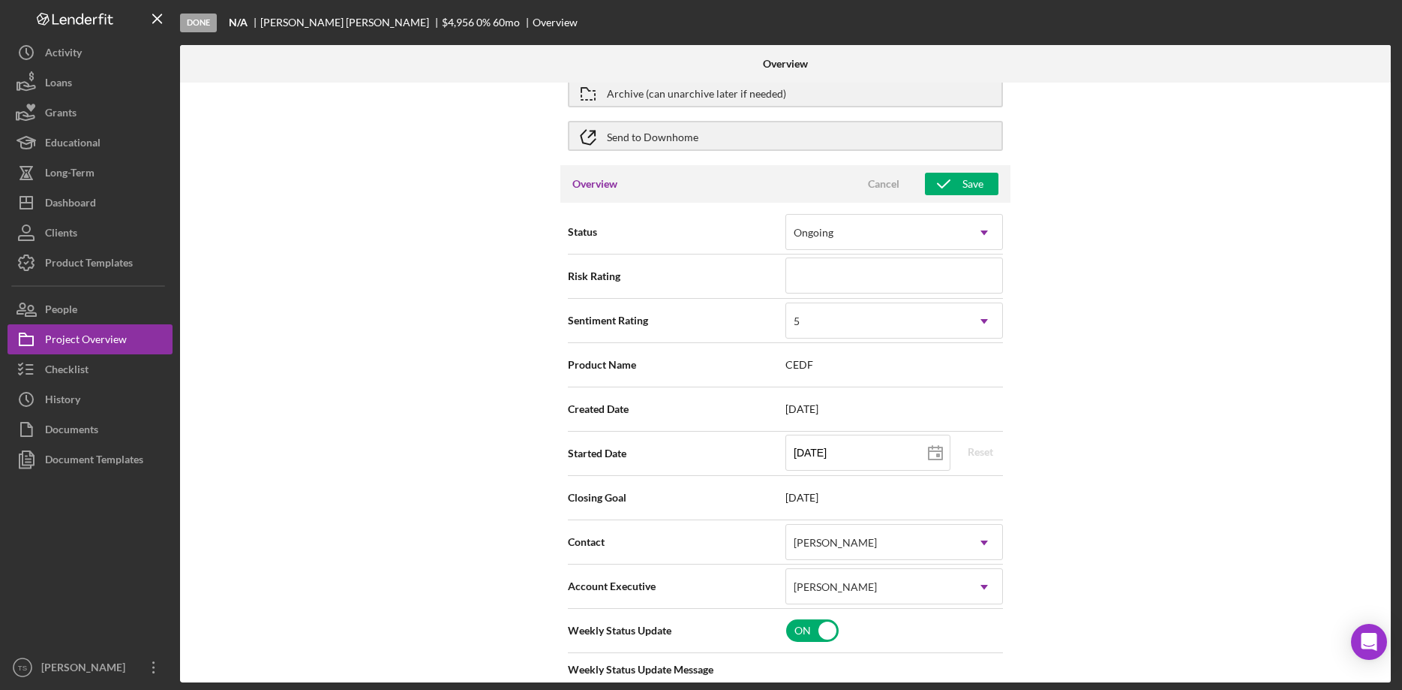
scroll to position [0, 0]
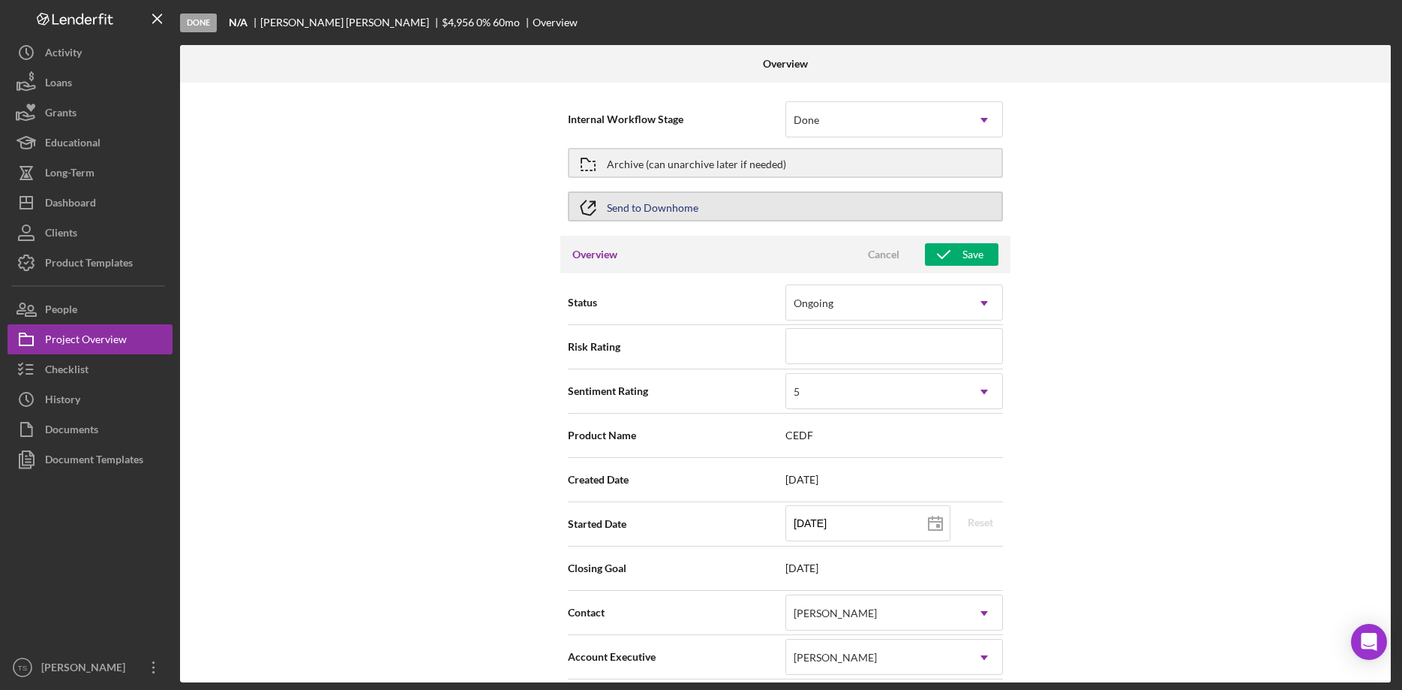
click at [699, 210] on button "Send to Downhome" at bounding box center [785, 206] width 435 height 30
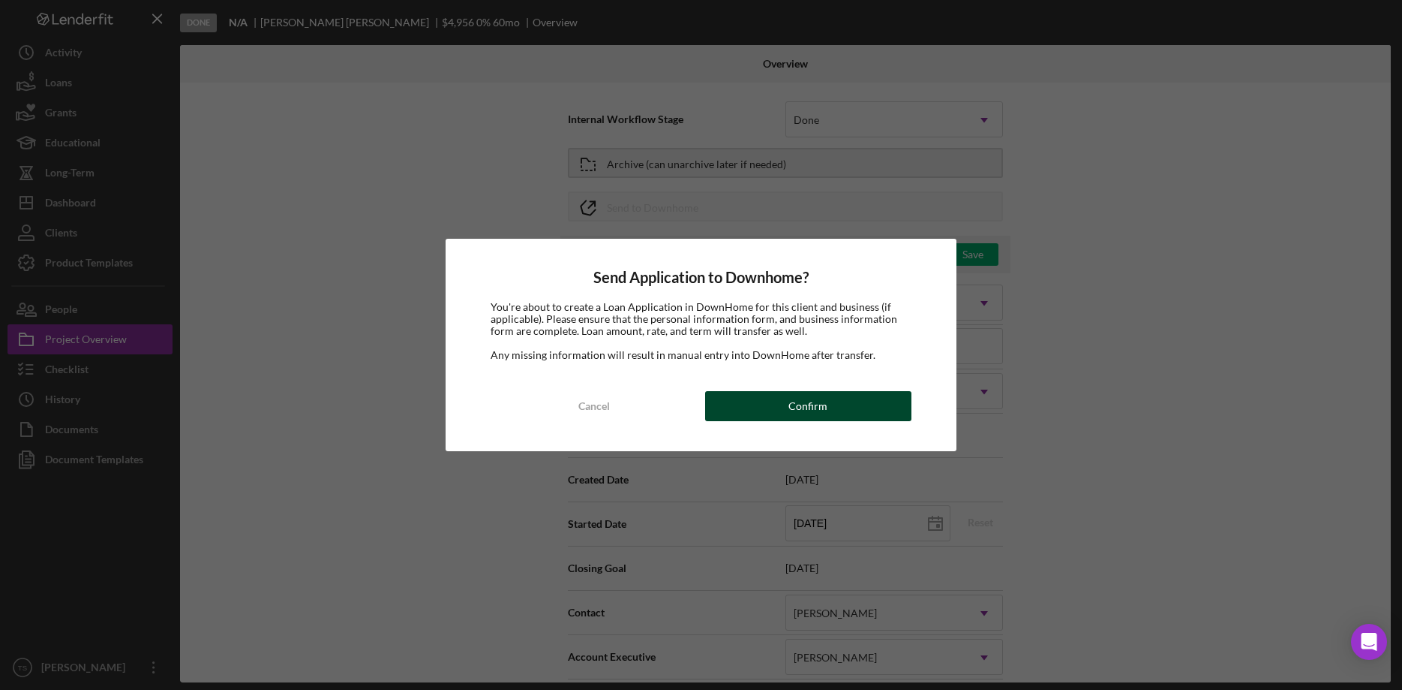
drag, startPoint x: 775, startPoint y: 403, endPoint x: 904, endPoint y: 404, distance: 129.1
click at [778, 403] on button "Confirm" at bounding box center [808, 406] width 206 height 30
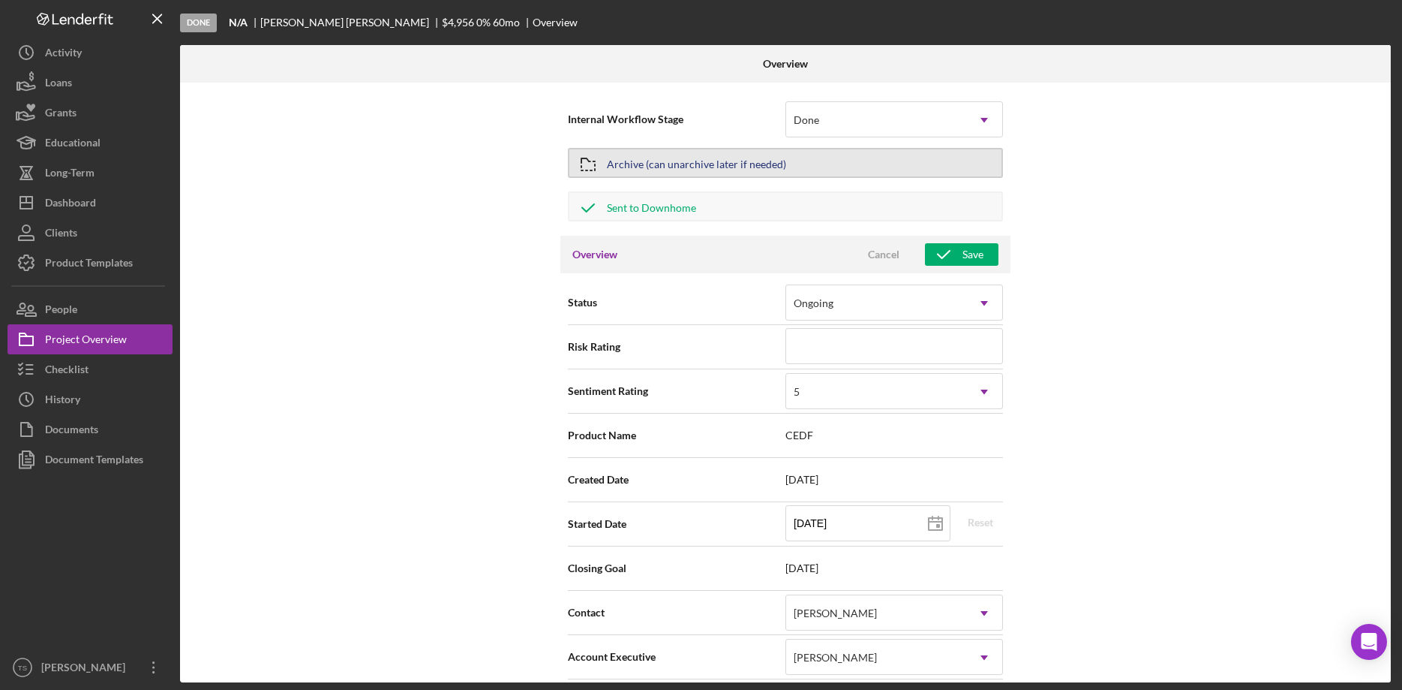
click at [651, 167] on div "Archive (can unarchive later if needed)" at bounding box center [696, 162] width 179 height 27
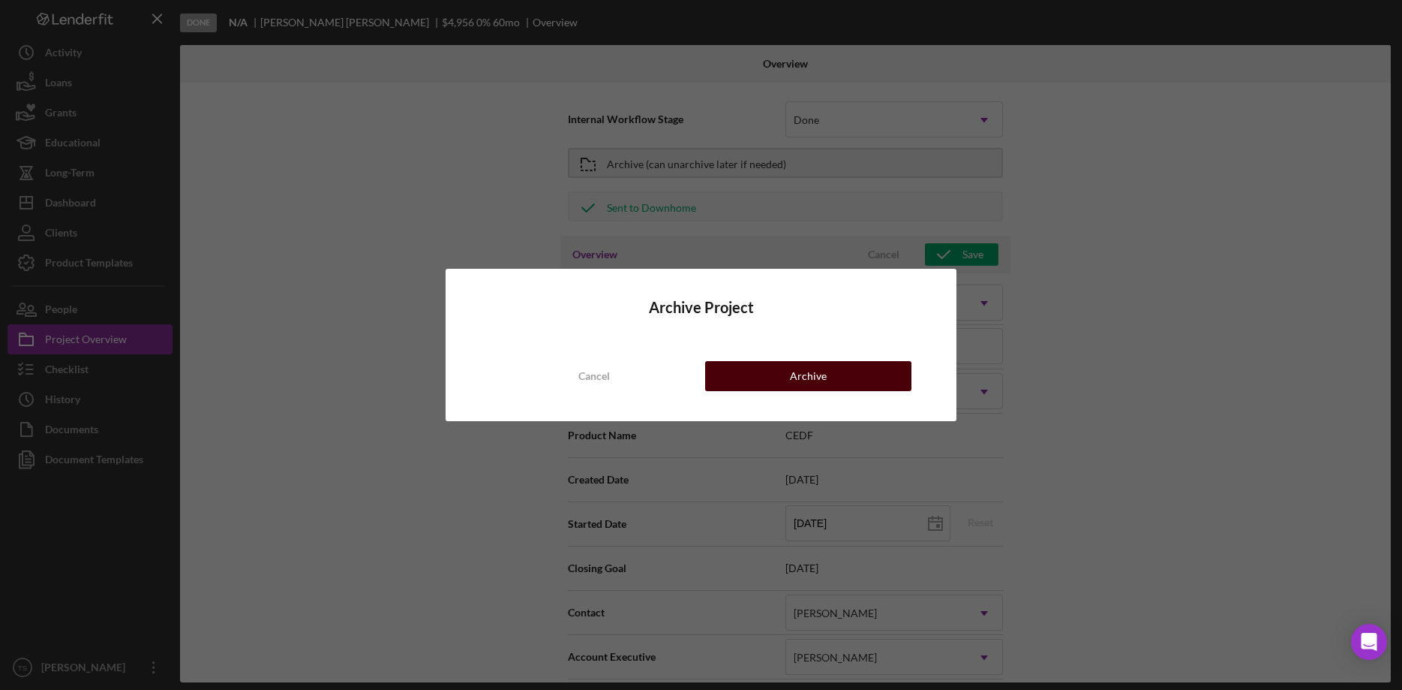
click at [775, 375] on button "Archive" at bounding box center [808, 376] width 206 height 30
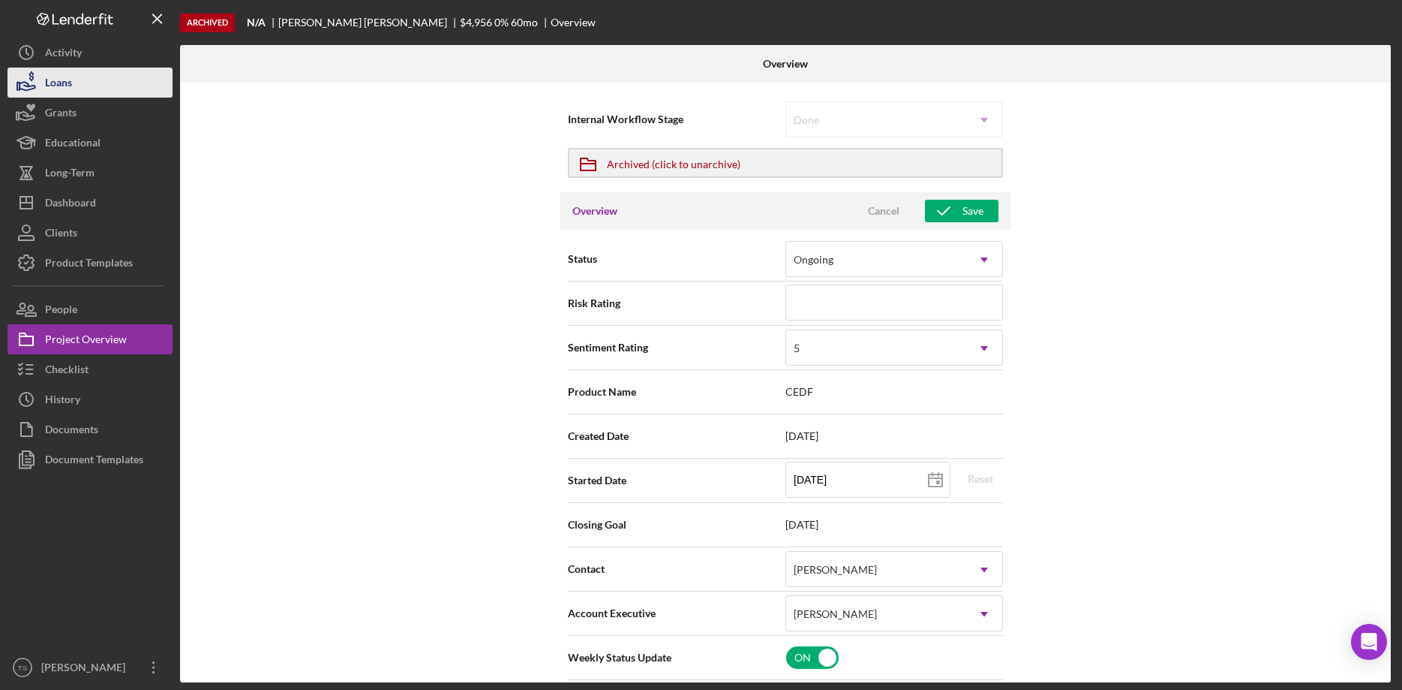
click at [78, 87] on button "Loans" at bounding box center [90, 83] width 165 height 30
